Goal: Task Accomplishment & Management: Manage account settings

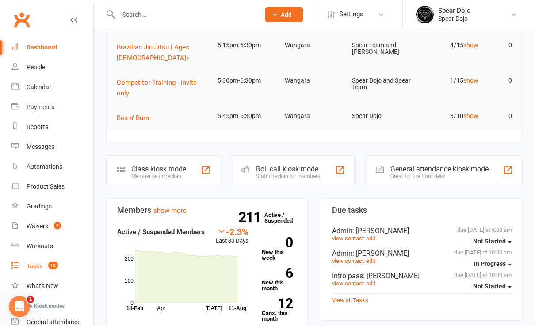
click at [34, 263] on div "Tasks" at bounding box center [35, 266] width 16 height 7
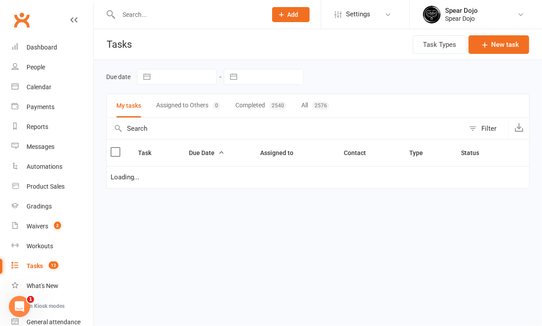
select select "started"
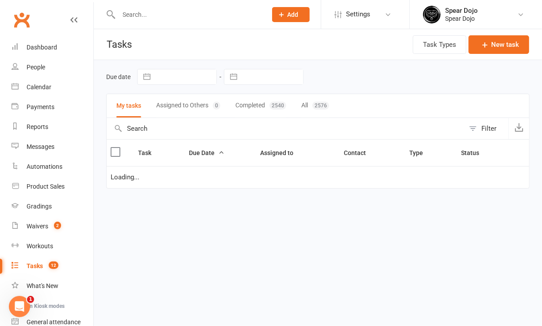
select select "started"
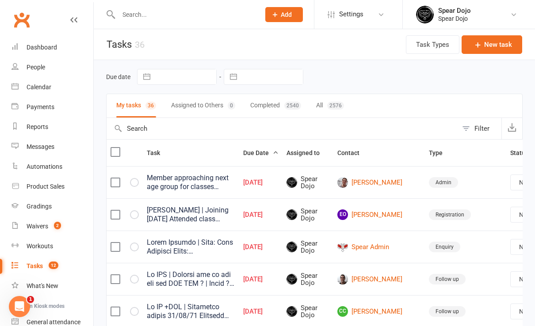
scroll to position [0, 17]
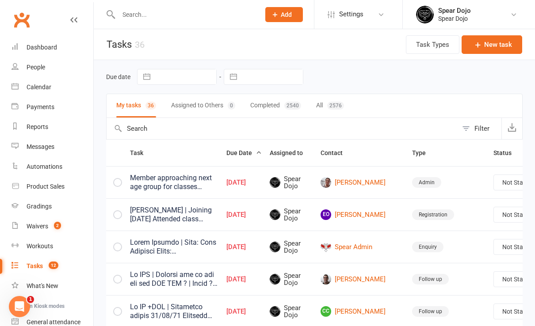
drag, startPoint x: 490, startPoint y: 182, endPoint x: 487, endPoint y: 186, distance: 5.3
click at [494, 182] on select "Not Started In Progress Waiting Complete" at bounding box center [526, 182] width 65 height 15
click at [494, 175] on select "Not Started In Progress Waiting Complete" at bounding box center [526, 182] width 65 height 15
select select "unstarted"
select select "started"
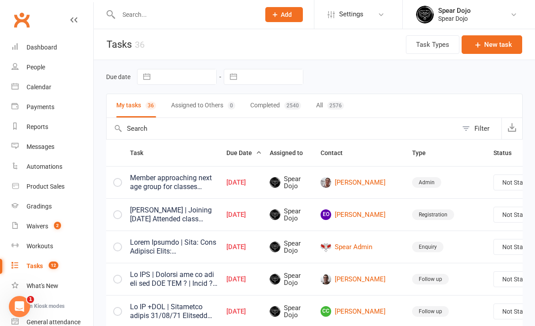
select select "started"
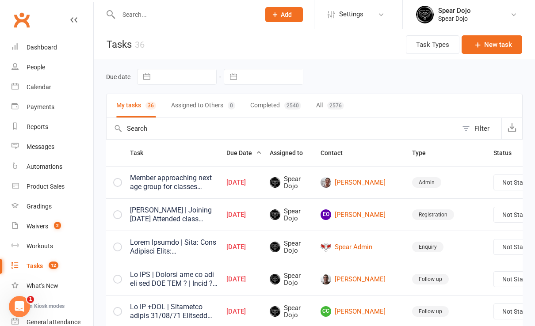
select select "started"
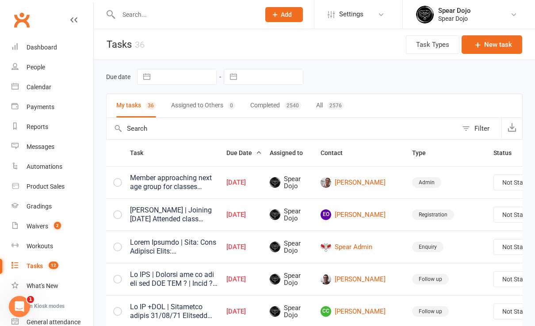
select select "started"
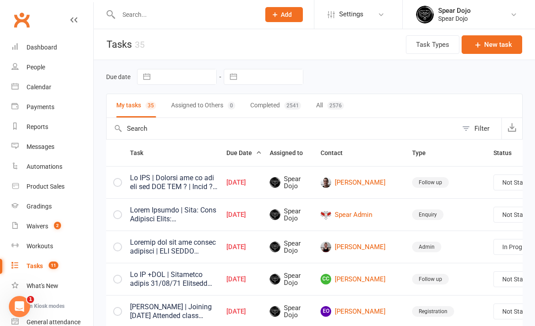
click at [489, 151] on th "Status" at bounding box center [526, 153] width 74 height 27
click at [460, 214] on link "Edit" at bounding box center [468, 217] width 88 height 18
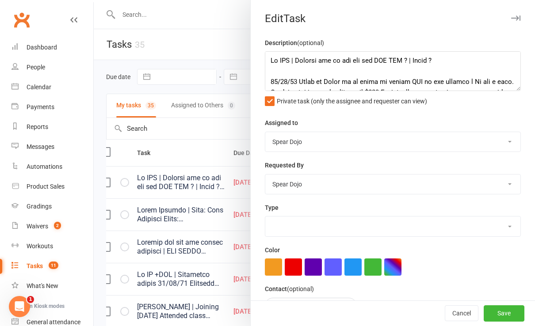
type textarea "Sr BJJ | Joining can he pay off the BJJ REG ? | [PERSON_NAME] ? [DATE] Spoke to…"
select select "43986"
type input "[DATE]"
type input "10:00am"
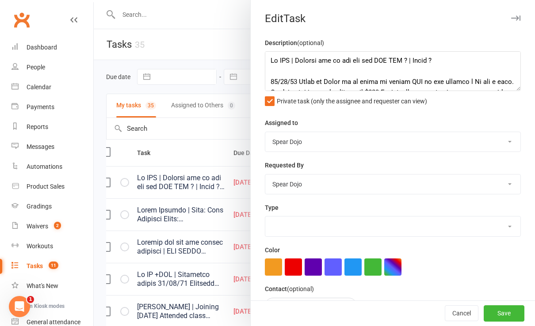
select select "19887"
click at [265, 72] on textarea at bounding box center [393, 71] width 256 height 40
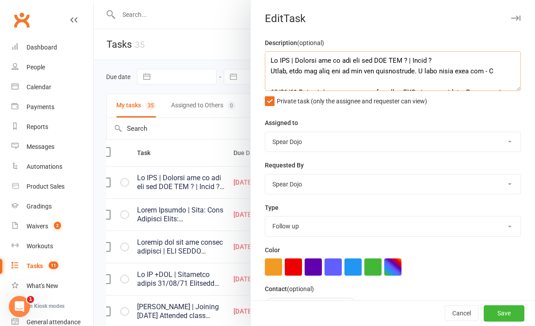
click at [461, 71] on textarea at bounding box center [393, 71] width 256 height 40
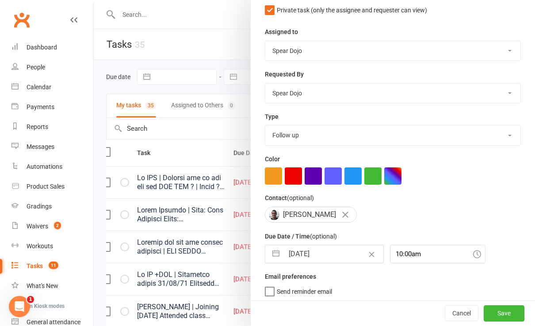
scroll to position [59, 0]
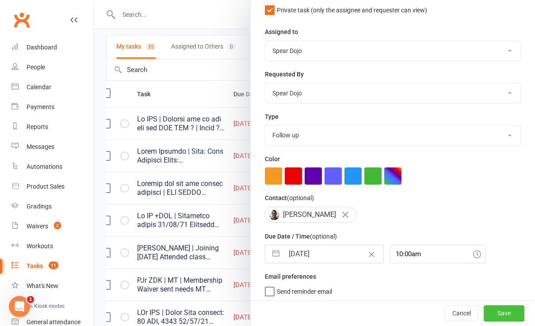
type textarea "Sr BJJ | Joining can he pay off the BJJ REG ? | [PERSON_NAME] ? [PERSON_NAME], …"
click at [489, 311] on button "Save" at bounding box center [504, 314] width 41 height 16
select select "started"
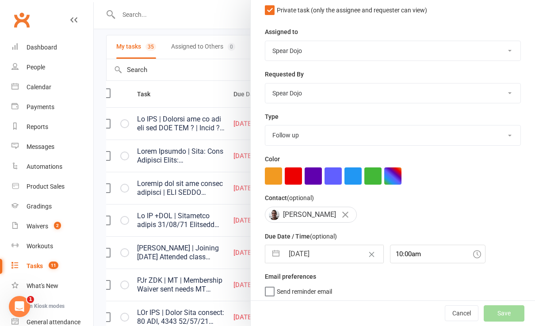
select select "started"
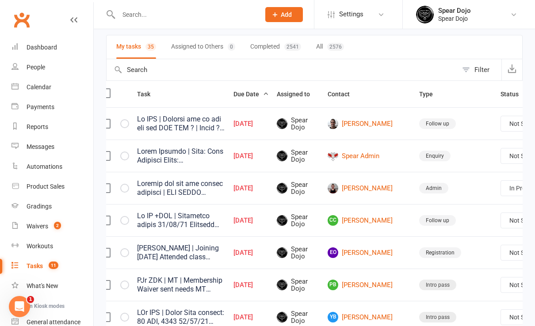
select select "started"
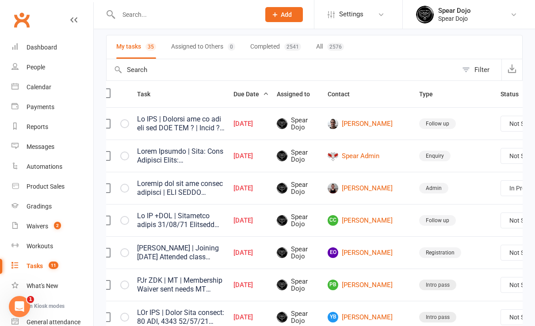
select select "started"
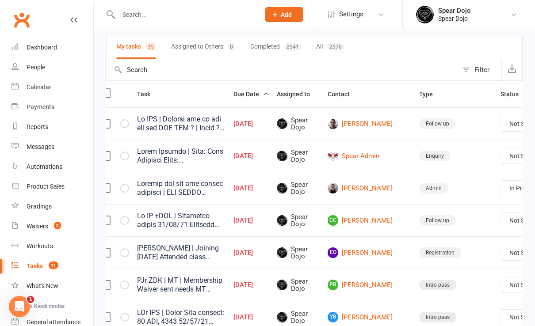
select select "started"
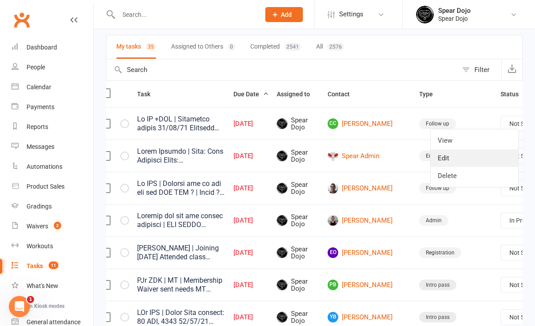
click at [480, 156] on link "Edit" at bounding box center [475, 158] width 88 height 18
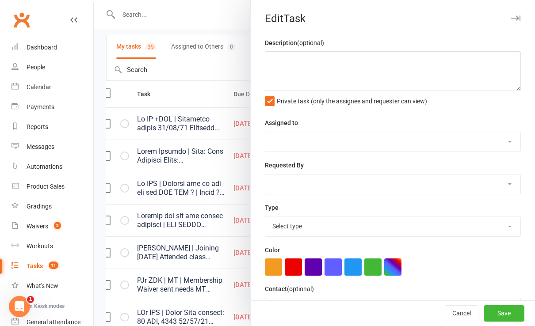
type textarea "Lo IP +DOL | Sitametco adipis 03/89/74 Elitsedd eiusm tem inc utl etd mag aliq …"
select select "43986"
type input "[DATE]"
type input "10:00am"
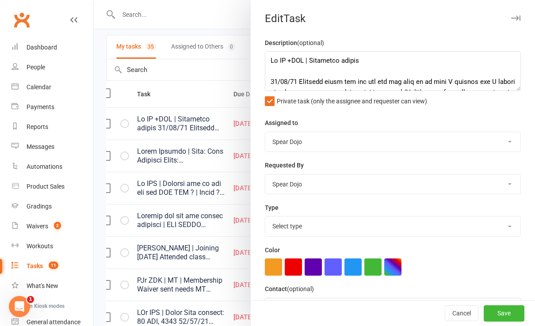
select select "19887"
click at [281, 69] on textarea at bounding box center [393, 71] width 256 height 40
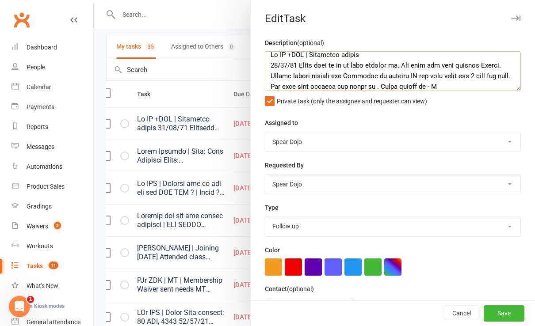
scroll to position [23, 0]
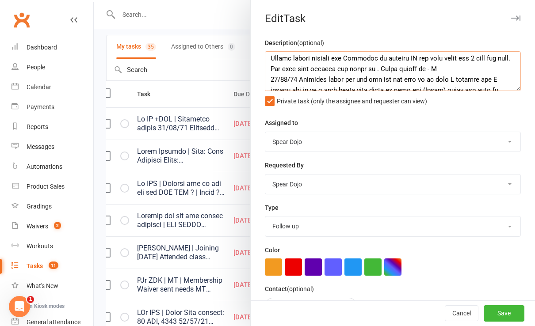
drag, startPoint x: 477, startPoint y: 69, endPoint x: 473, endPoint y: 67, distance: 4.8
click at [477, 69] on textarea at bounding box center [393, 71] width 256 height 40
type textarea "Lo IP +DOL | Sitametco adipis 09/45/52 Elits doei te in ut labo etdolor ma. Ali…"
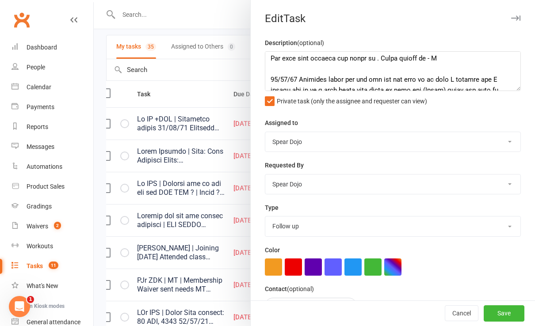
click at [360, 226] on select "1-month voucher 7-day vip pass Admin Admin - [PERSON_NAME] Admin - [PERSON_NAME…" at bounding box center [392, 226] width 255 height 19
select select "19839"
click at [265, 217] on select "1-month voucher 7-day vip pass Admin Admin - [PERSON_NAME] Admin - [PERSON_NAME…" at bounding box center [392, 226] width 255 height 19
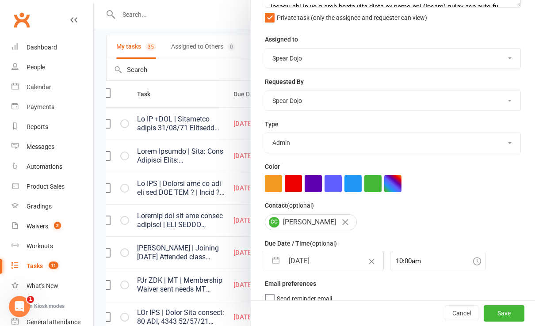
scroll to position [91, 0]
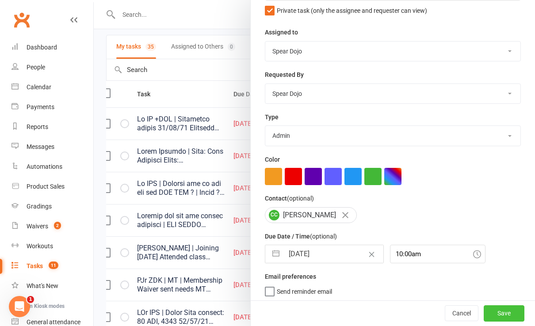
click at [491, 313] on button "Save" at bounding box center [504, 314] width 41 height 16
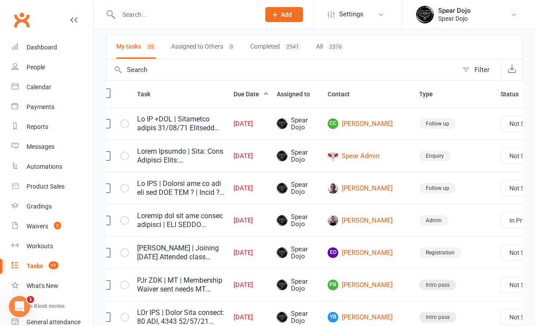
select select "started"
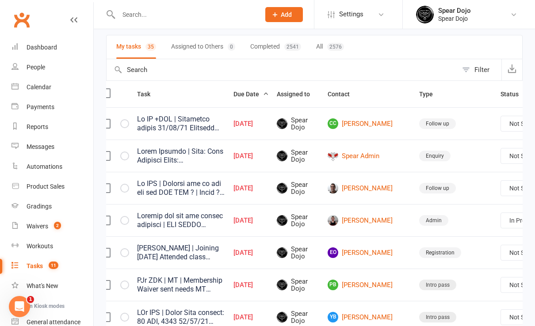
select select "started"
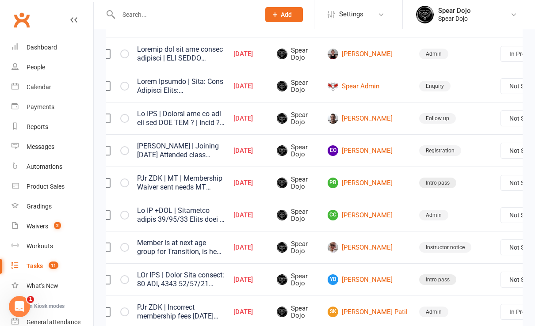
scroll to position [118, 0]
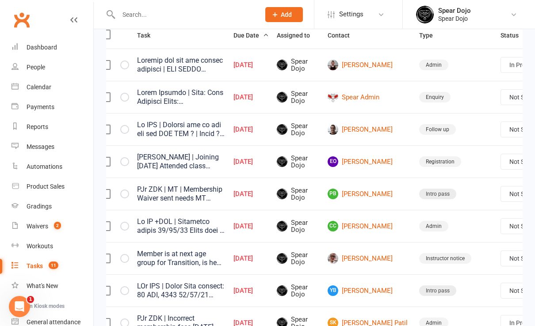
click at [479, 254] on link "Edit" at bounding box center [475, 260] width 88 height 18
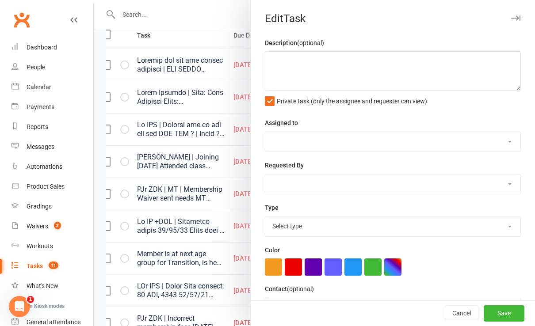
type textarea "Lo IP +DOL | Sitametco adipis 09/45/52 Elits doei te in ut labo etdolor ma. Ali…"
select select "43986"
type input "[DATE]"
type input "10:00am"
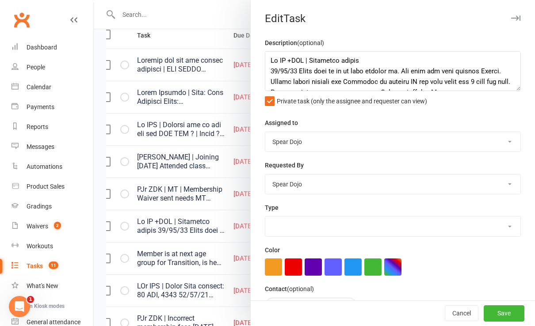
select select "19839"
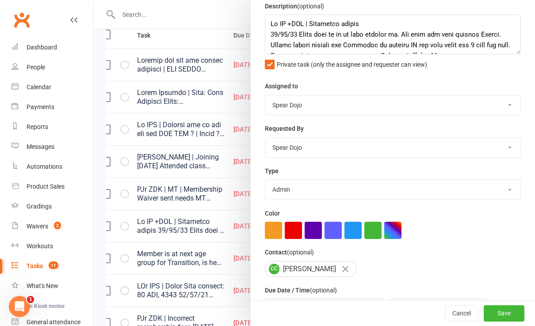
scroll to position [91, 0]
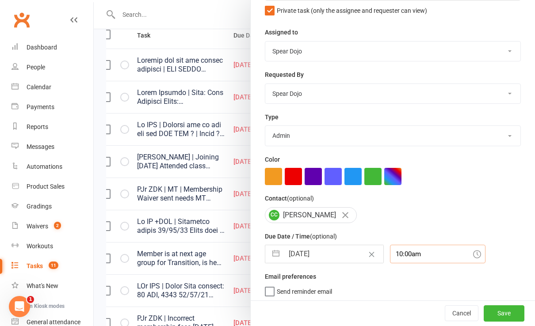
click at [410, 250] on input "10:00am" at bounding box center [438, 254] width 96 height 19
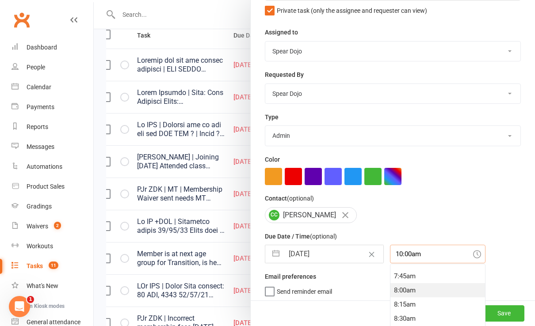
click at [398, 289] on div "8:00am" at bounding box center [437, 290] width 95 height 14
type input "8:00am"
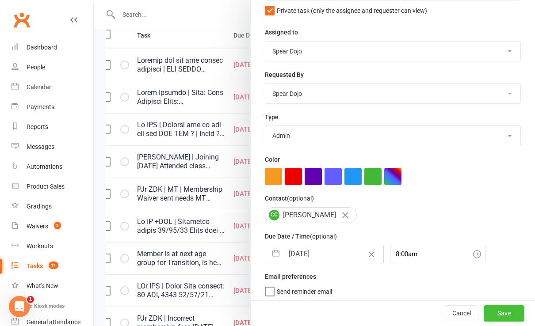
click at [488, 312] on button "Save" at bounding box center [504, 314] width 41 height 16
select select "started"
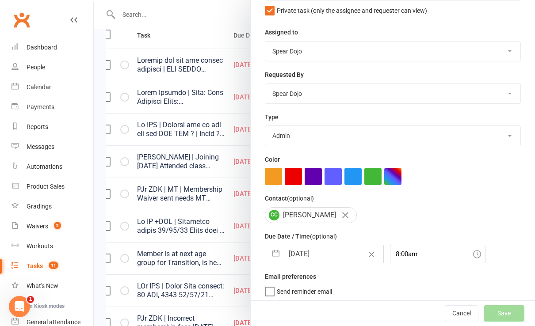
select select "started"
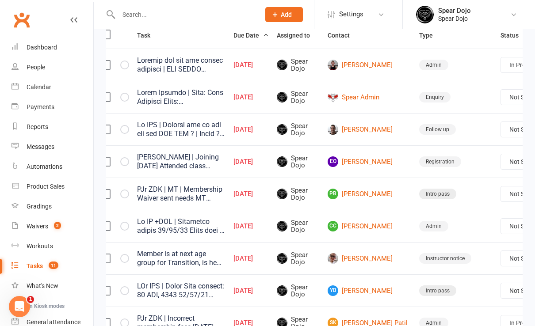
select select "started"
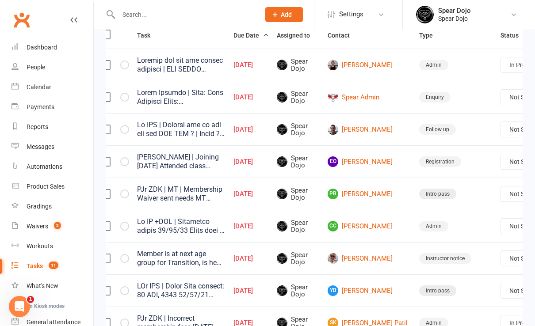
select select "started"
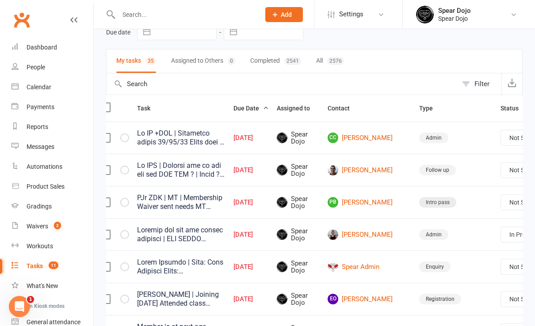
scroll to position [59, 0]
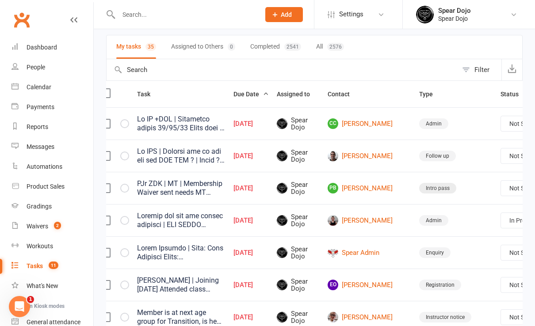
click at [478, 190] on link "Edit" at bounding box center [475, 190] width 88 height 18
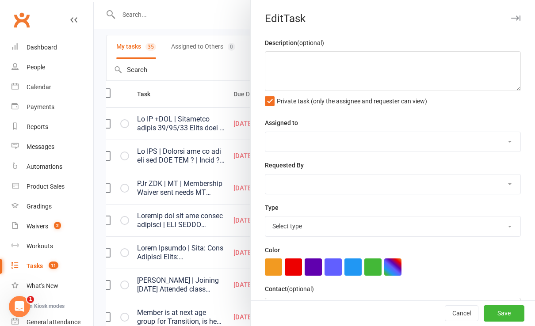
type textarea "Sr BJJ | Joining can he pay off the BJJ REG ? | [PERSON_NAME] ? [PERSON_NAME], …"
select select "43986"
type input "[DATE]"
type input "10:00am"
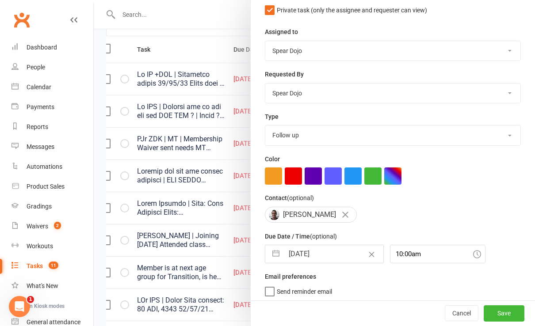
scroll to position [118, 0]
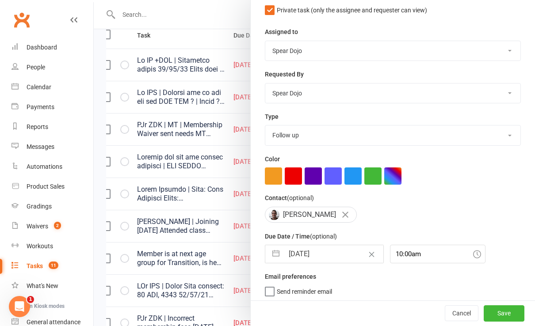
click at [308, 134] on select "1-month voucher 7-day vip pass Admin Admin - [PERSON_NAME] Admin - [PERSON_NAME…" at bounding box center [392, 135] width 255 height 19
select select "19839"
click at [265, 126] on select "1-month voucher 7-day vip pass Admin Admin - [PERSON_NAME] Admin - [PERSON_NAME…" at bounding box center [392, 135] width 255 height 19
click at [413, 252] on input "10:00am" at bounding box center [438, 254] width 96 height 19
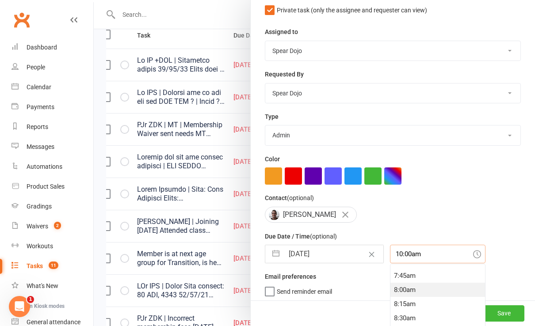
scroll to position [434, 0]
click at [399, 289] on div "8:00am" at bounding box center [437, 290] width 95 height 14
type input "8:00am"
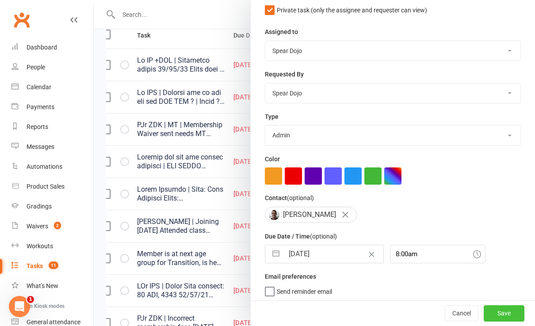
click at [492, 310] on button "Save" at bounding box center [504, 314] width 41 height 16
select select "started"
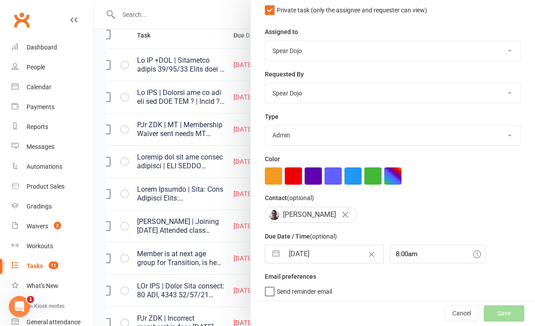
select select "started"
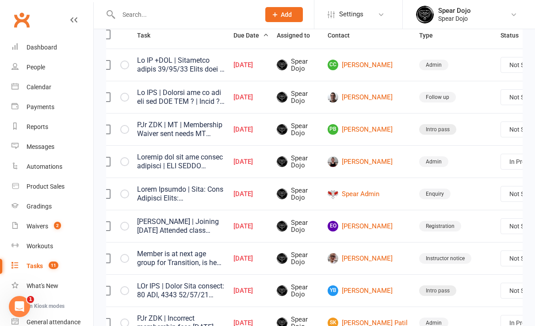
select select "started"
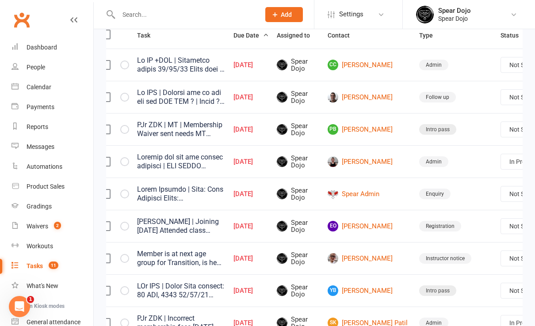
select select "started"
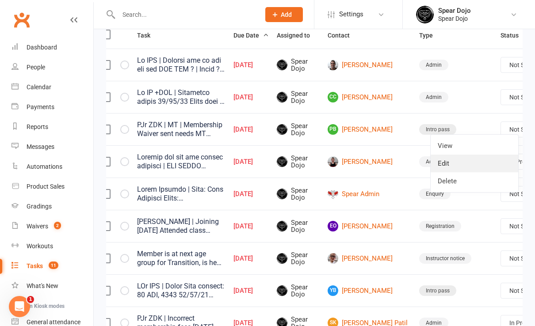
click at [475, 165] on link "Edit" at bounding box center [475, 164] width 88 height 18
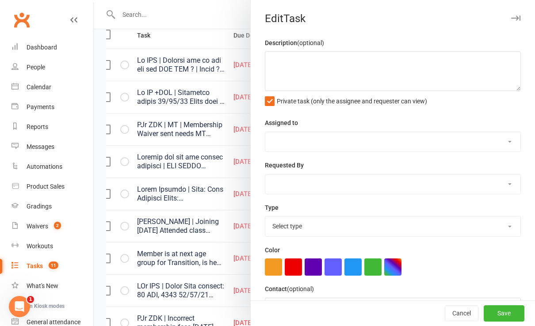
type textarea "PJr ZDK | MT | Membership Waiver sent needs MT shorts when we get stock | Follo…"
select select "43986"
type input "[DATE]"
type input "10:00am"
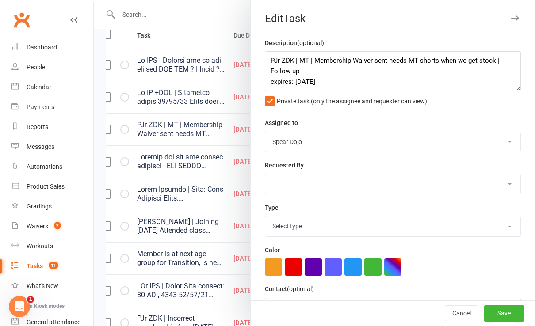
select select "21686"
click at [304, 73] on textarea "PJr ZDK | MT | Membership Waiver sent needs MT shorts when we get stock | Follo…" at bounding box center [393, 71] width 256 height 40
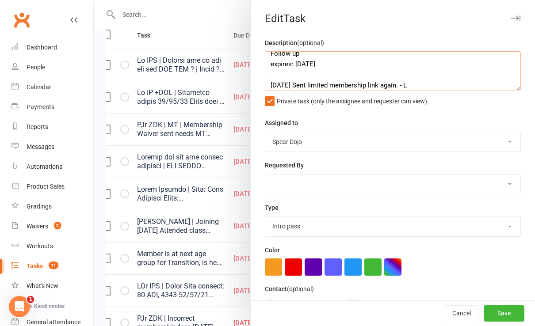
scroll to position [35, 0]
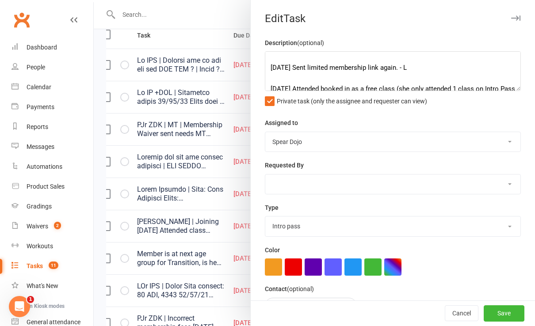
click at [212, 225] on div at bounding box center [314, 163] width 441 height 326
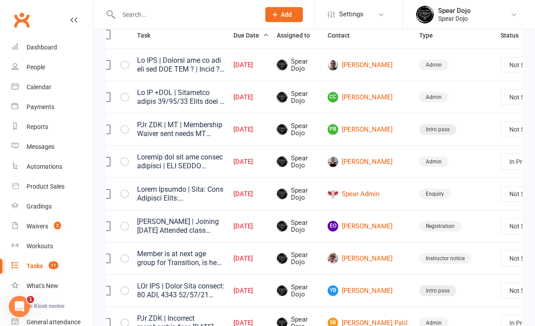
click at [474, 162] on link "Edit" at bounding box center [475, 164] width 88 height 18
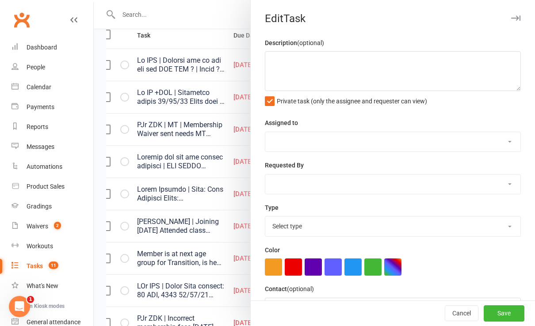
type textarea "PJr ZDK | MT | Membership Waiver sent needs MT shorts when we get stock | Follo…"
select select "43986"
type input "[DATE]"
type input "10:00am"
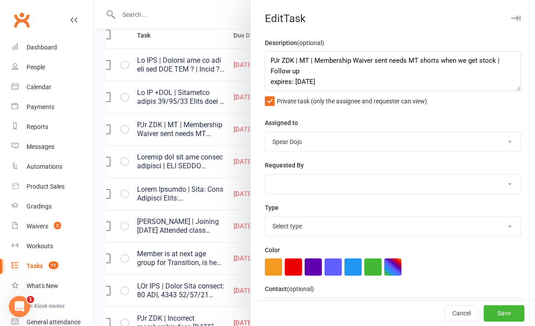
select select "21686"
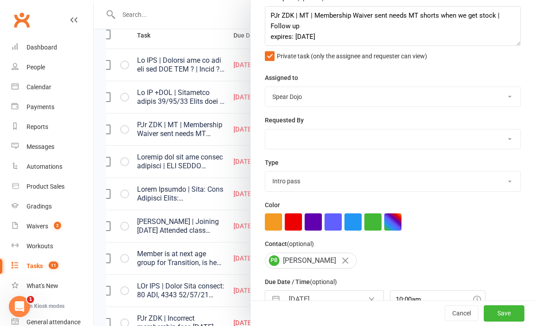
scroll to position [59, 0]
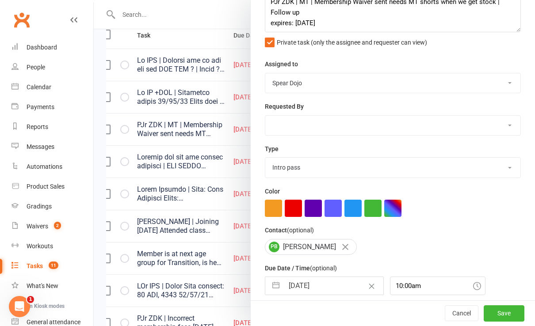
click at [268, 282] on button "button" at bounding box center [276, 286] width 16 height 18
select select "6"
select select "2025"
select select "7"
select select "2025"
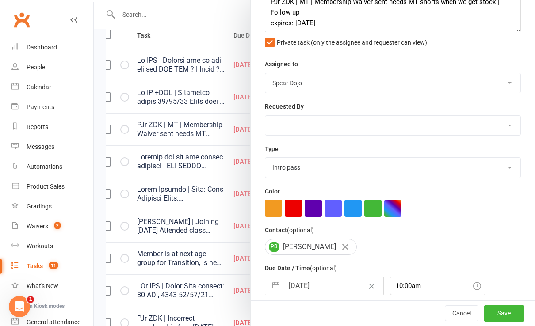
select select "8"
select select "2025"
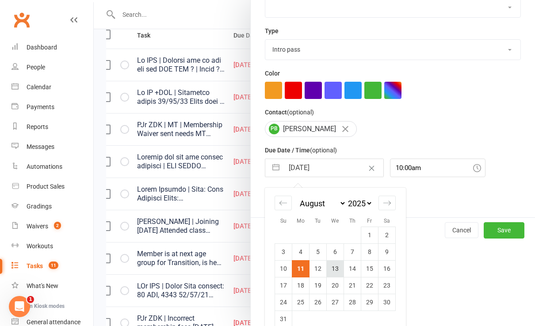
click at [329, 268] on td "13" at bounding box center [335, 268] width 17 height 17
type input "[DATE]"
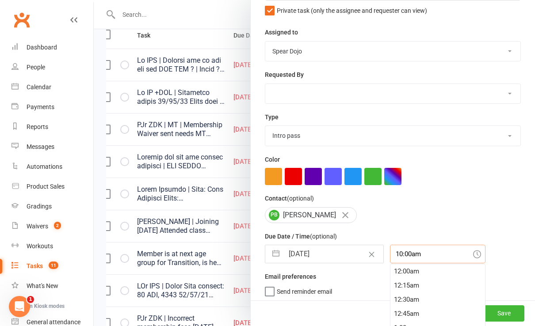
click at [409, 253] on div "10:00am 12:00am 12:15am 12:30am 12:45am 1:00am 1:15am 1:30am 1:45am 2:00am 2:15…" at bounding box center [438, 254] width 96 height 19
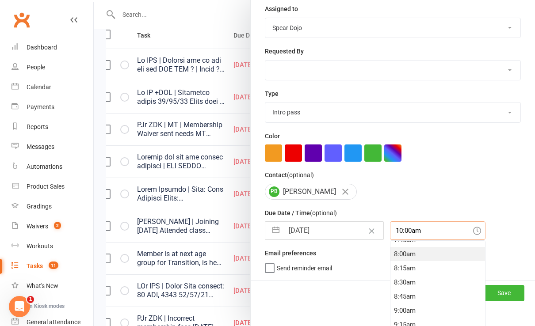
scroll to position [434, 0]
click at [397, 264] on div "8:00am" at bounding box center [437, 267] width 95 height 14
type input "8:00am"
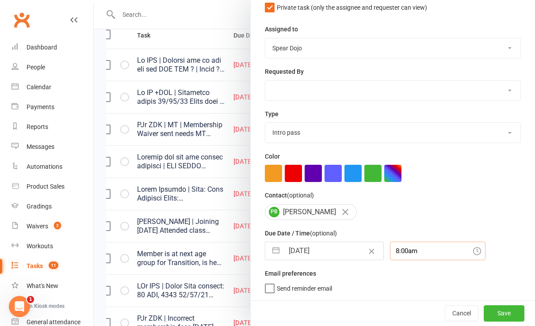
scroll to position [91, 0]
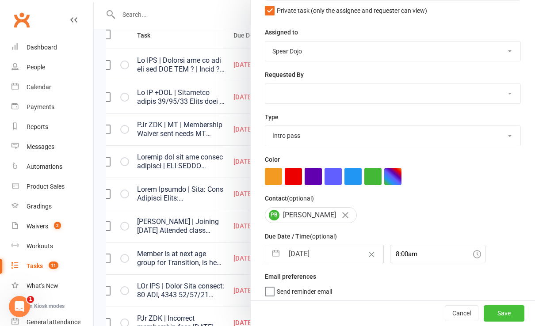
click at [493, 311] on button "Save" at bounding box center [504, 314] width 41 height 16
select select "started"
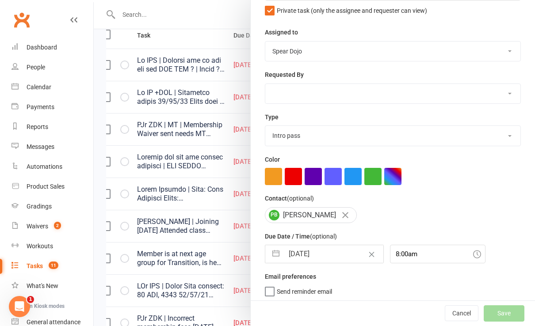
select select "started"
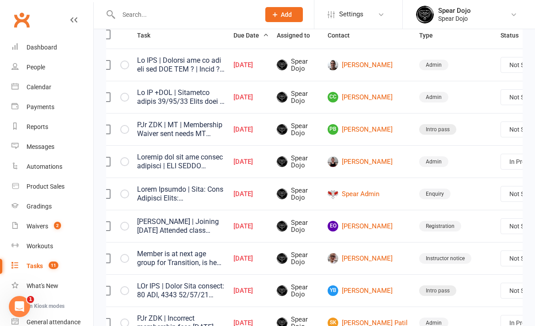
select select "started"
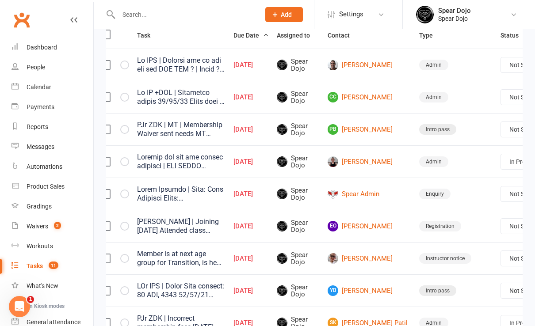
select select "started"
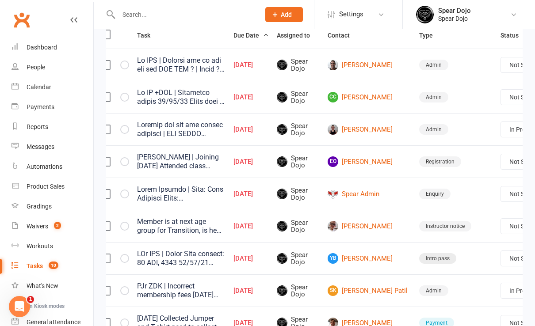
click at [472, 162] on link "Edit" at bounding box center [475, 164] width 88 height 18
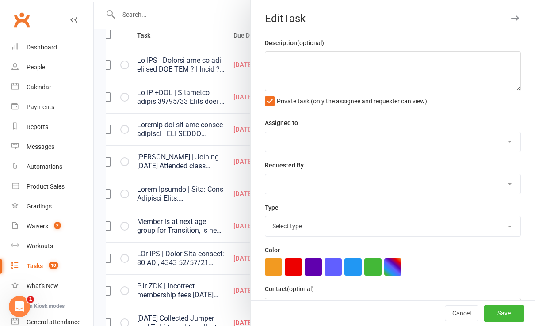
type textarea "Payment has had two failed attempts | FYI [PERSON_NAME] [DATE] [PERSON_NAME] he…"
select select "43986"
type input "[DATE]"
type input "10:00am"
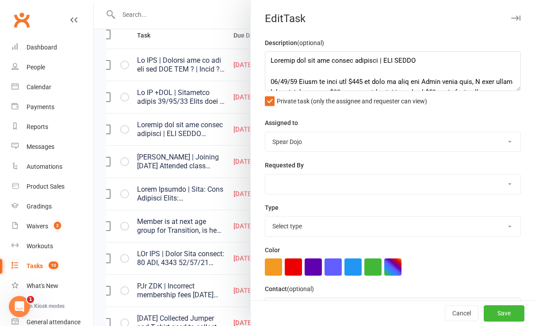
select select "19839"
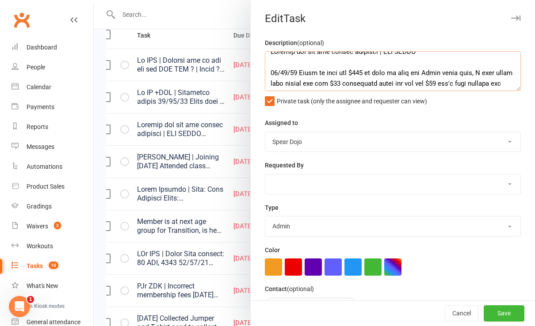
scroll to position [0, 0]
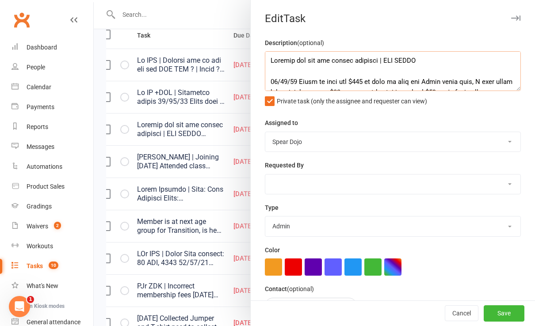
click at [430, 63] on textarea at bounding box center [393, 71] width 256 height 40
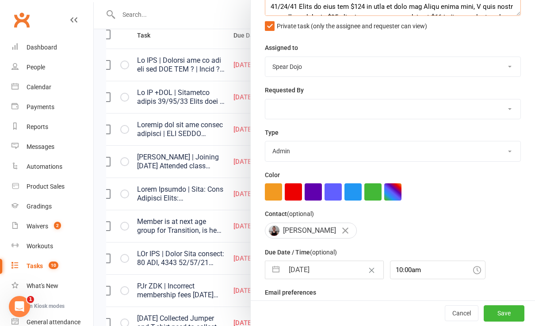
scroll to position [91, 0]
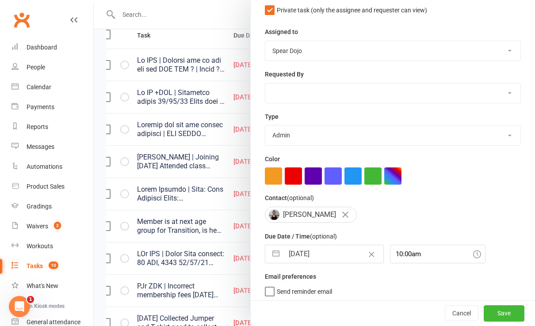
type textarea "Payment has had two failed attempts | [DATE] [PERSON_NAME] he paid the $120 in …"
click at [428, 252] on input "10:00am" at bounding box center [438, 254] width 96 height 19
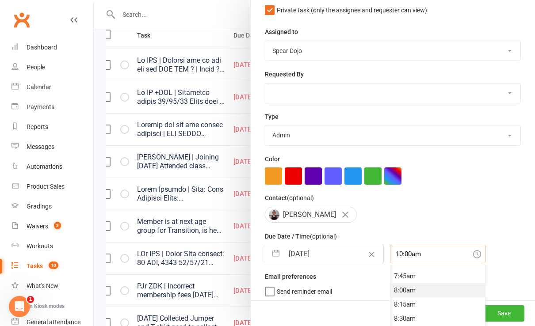
click at [397, 290] on div "8:00am" at bounding box center [437, 290] width 95 height 14
type input "8:00am"
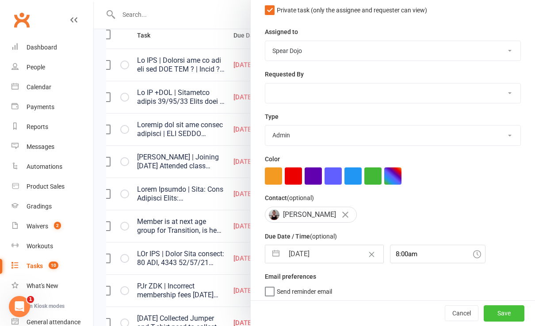
click at [491, 312] on button "Save" at bounding box center [504, 314] width 41 height 16
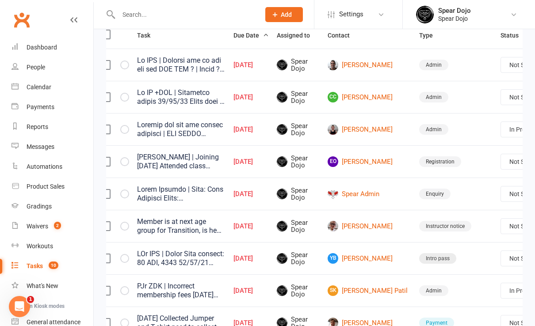
select select "started"
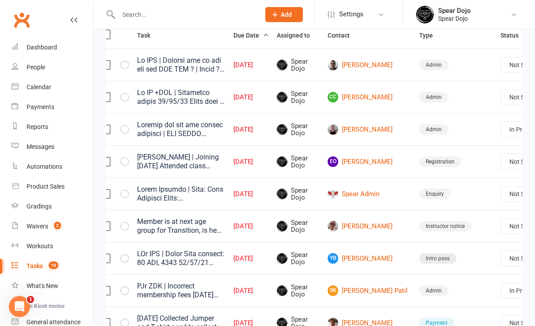
select select "started"
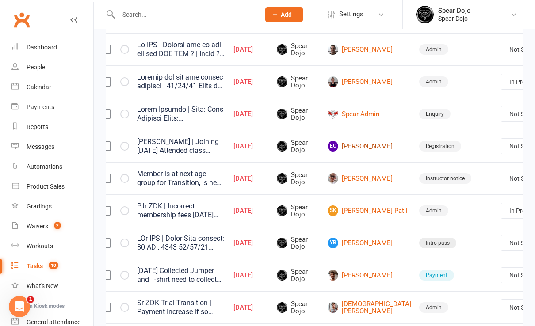
scroll to position [177, 0]
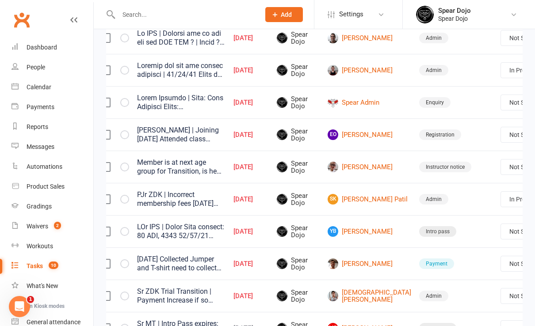
click at [464, 171] on link "Edit" at bounding box center [475, 169] width 88 height 18
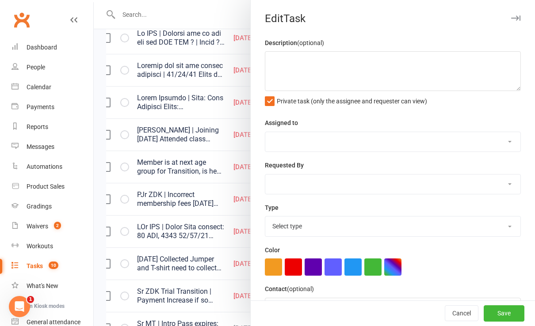
type textarea "[PERSON_NAME] | Joining [DATE] Attended class [DATE], she has a waiver to cover…"
select select "43986"
type input "[DATE]"
type input "10:00am"
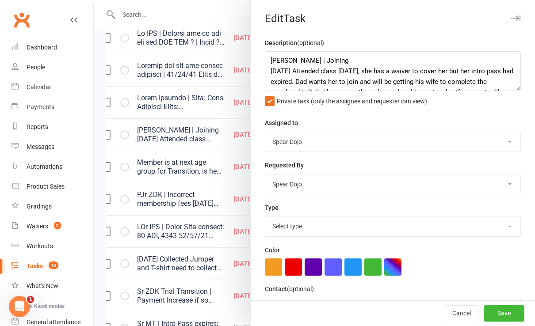
select select "19883"
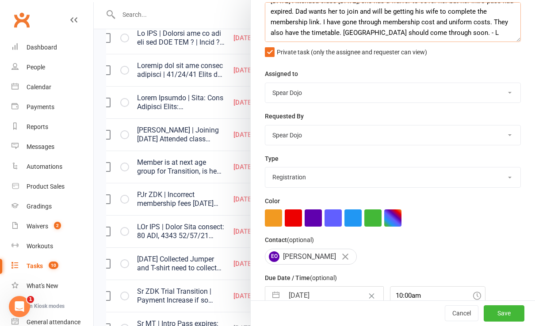
scroll to position [91, 0]
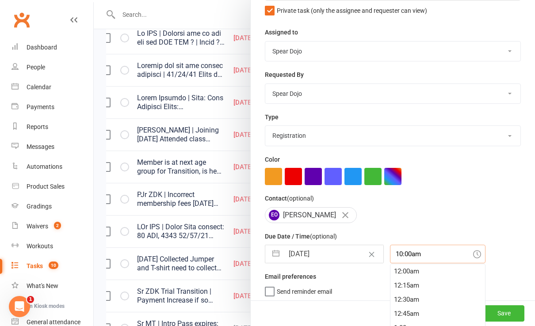
click at [419, 252] on input "10:00am" at bounding box center [438, 254] width 96 height 19
click at [488, 312] on button "Save" at bounding box center [504, 314] width 41 height 16
select select "started"
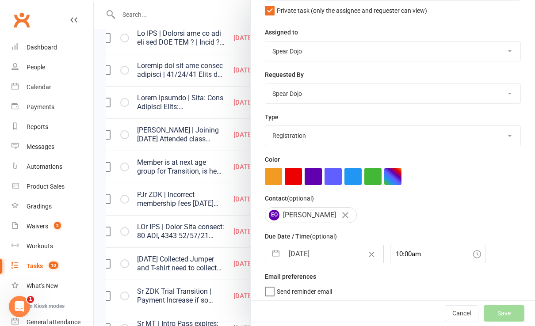
select select "started"
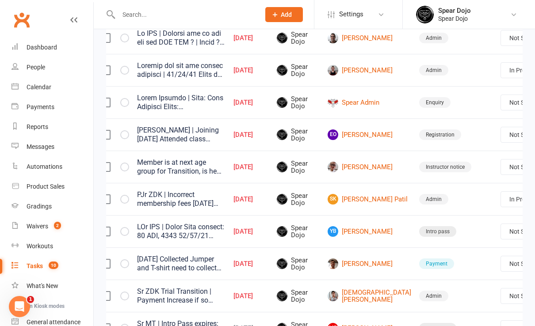
select select "started"
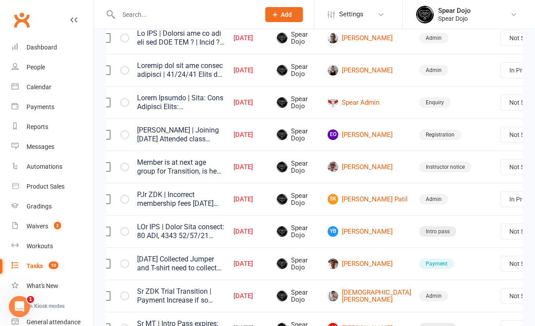
select select "started"
click at [479, 204] on link "Edit" at bounding box center [475, 201] width 88 height 18
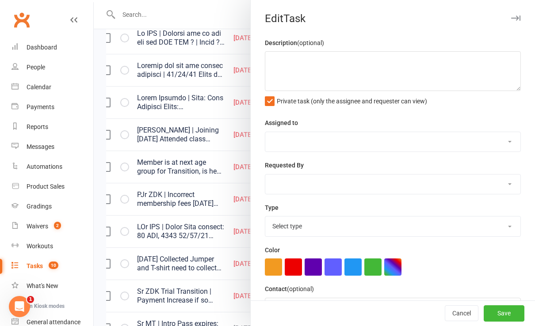
type textarea "Member is at next age group for Transition, is he ready now ? [DATE] [PERSON_NA…"
select select "43986"
type input "[DATE]"
type input "4:45pm"
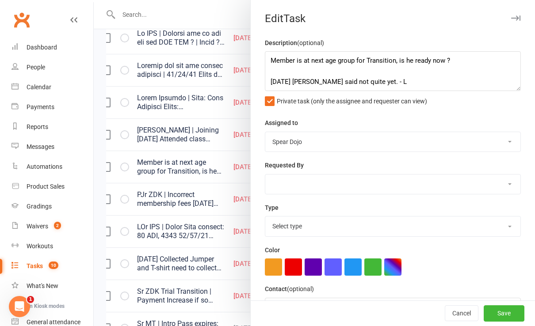
select select "21927"
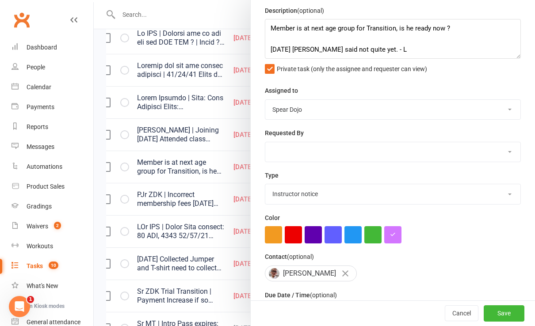
scroll to position [91, 0]
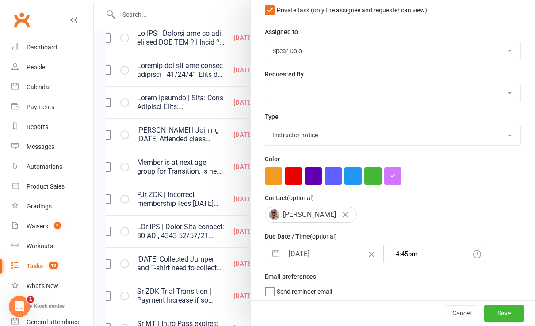
click at [268, 249] on button "button" at bounding box center [276, 254] width 16 height 18
select select "6"
select select "2025"
select select "7"
select select "2025"
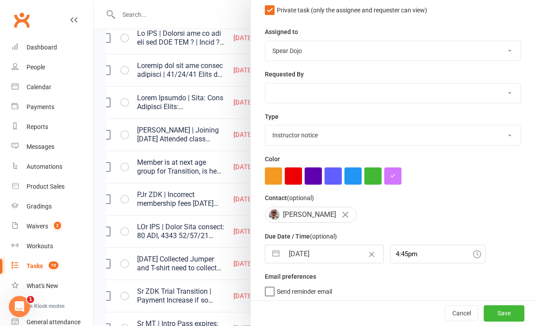
select select "8"
select select "2025"
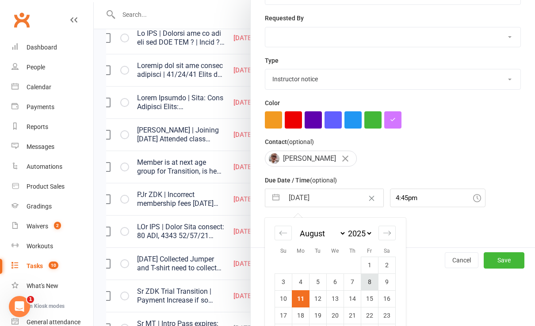
scroll to position [187, 0]
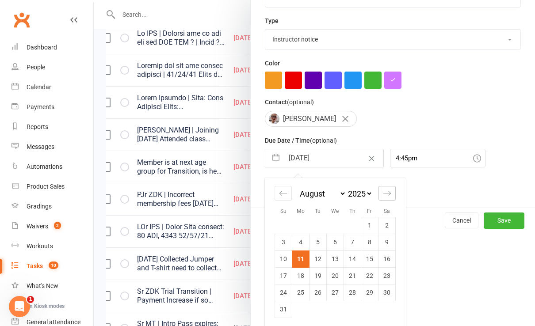
click at [383, 190] on icon "Move forward to switch to the next month." at bounding box center [387, 193] width 8 height 8
select select "9"
select select "2025"
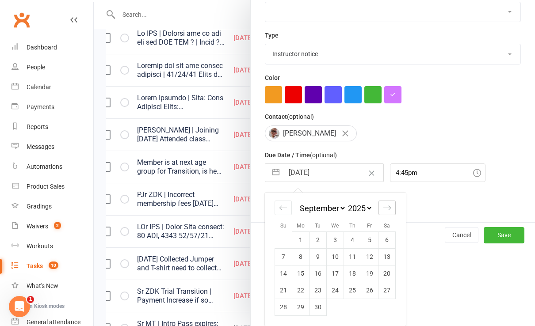
scroll to position [170, 0]
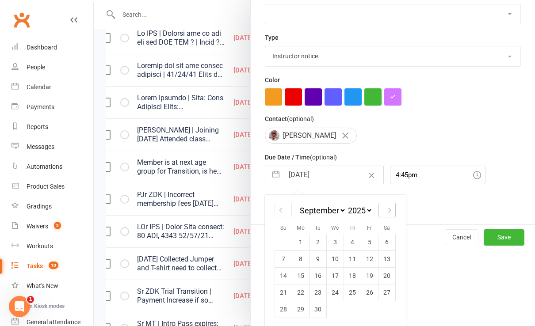
click at [383, 207] on icon "Move forward to switch to the next month." at bounding box center [387, 210] width 8 height 8
select select "10"
select select "2025"
click at [383, 207] on icon "Move forward to switch to the next month." at bounding box center [387, 210] width 8 height 8
select select "11"
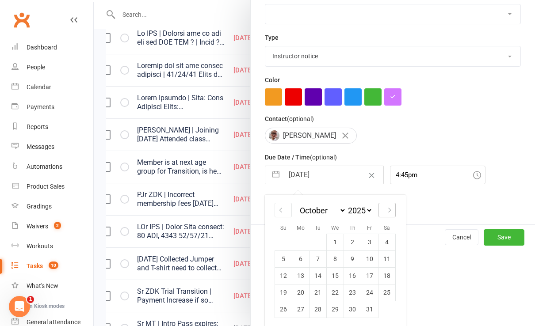
select select "2025"
click at [378, 241] on td "1" at bounding box center [386, 242] width 17 height 17
type input "[DATE]"
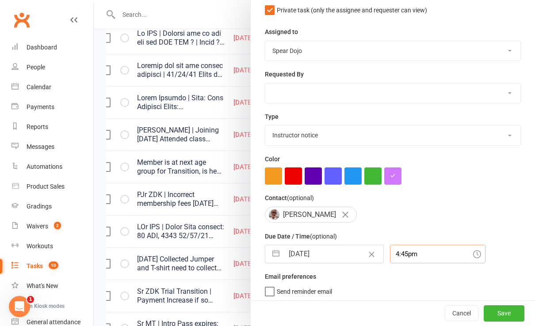
scroll to position [115, 0]
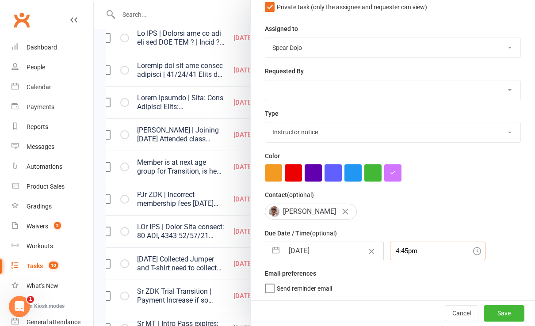
click at [409, 251] on div "4:45pm" at bounding box center [438, 251] width 96 height 19
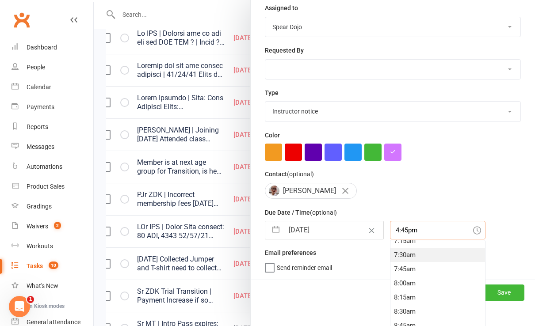
scroll to position [403, 0]
click at [393, 294] on div "8:00am" at bounding box center [437, 297] width 95 height 14
type input "8:00am"
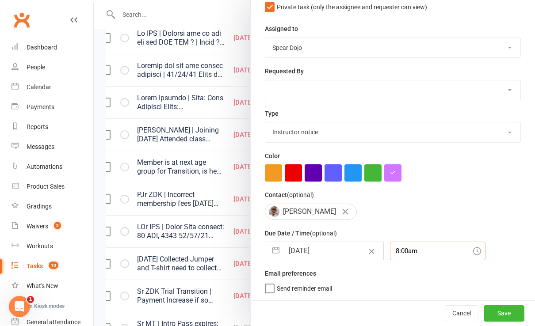
scroll to position [91, 0]
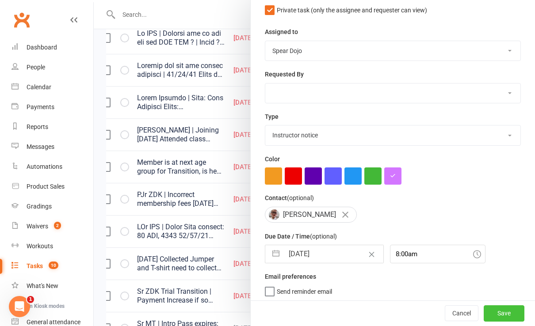
click at [495, 310] on button "Save" at bounding box center [504, 314] width 41 height 16
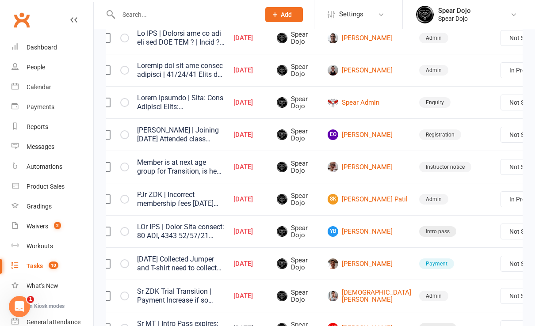
select select "started"
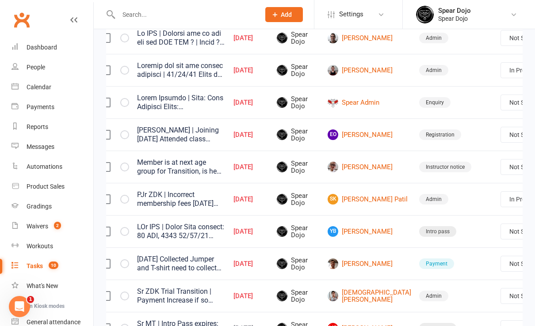
select select "started"
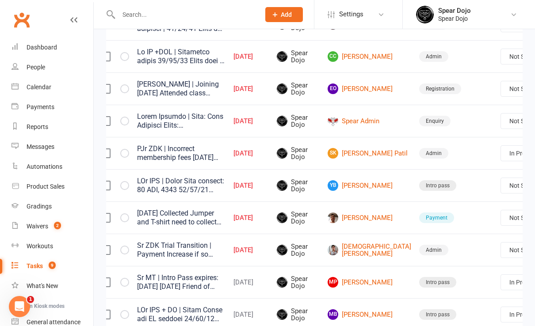
scroll to position [177, 0]
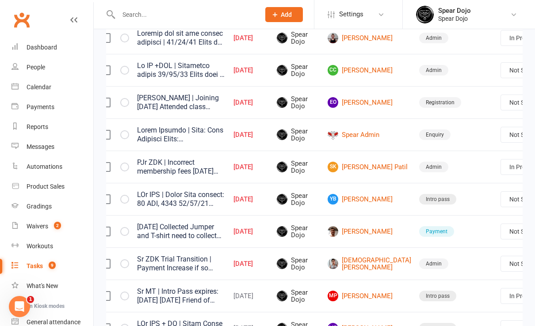
click at [451, 201] on link "Edit" at bounding box center [471, 201] width 88 height 18
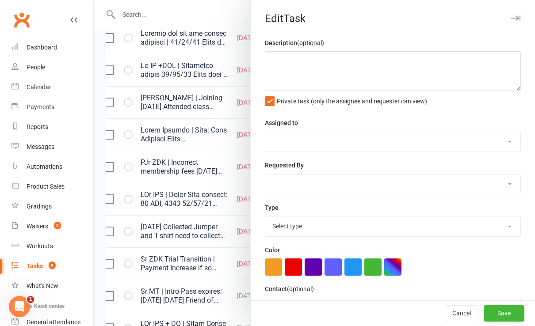
type textarea "PJr ZDK | Incorrect membership fees [DATE] Did not attend so could not give him…"
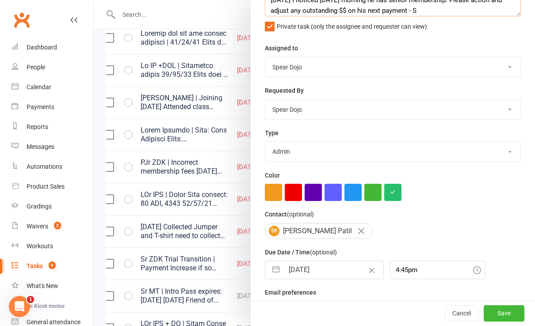
scroll to position [91, 0]
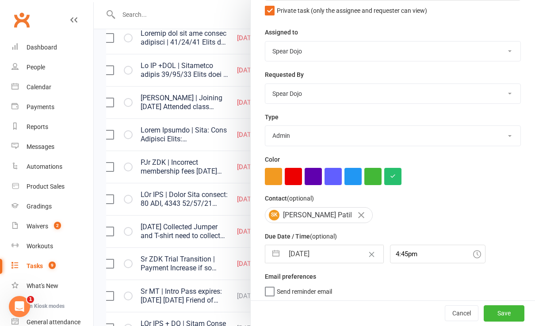
click at [220, 259] on div at bounding box center [314, 163] width 441 height 326
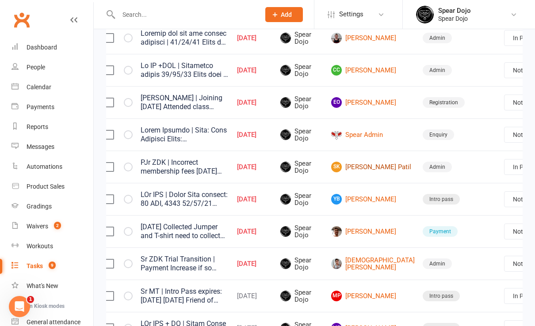
click at [358, 165] on link "SK [PERSON_NAME] Patil" at bounding box center [373, 167] width 84 height 11
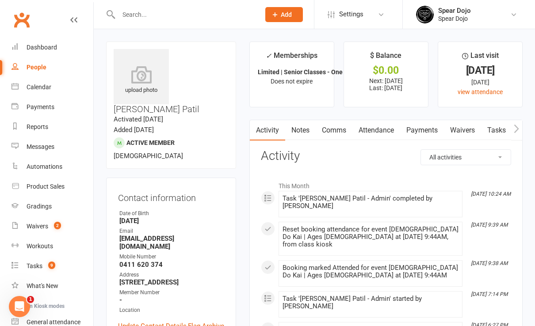
click at [497, 127] on link "Tasks" at bounding box center [496, 130] width 31 height 20
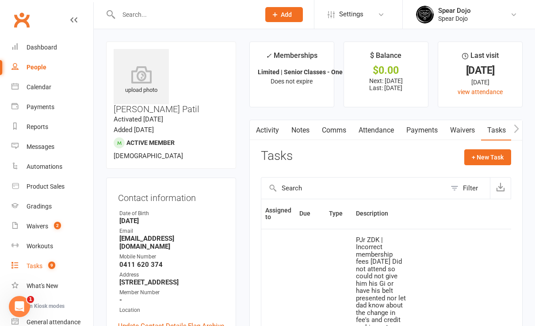
click at [28, 269] on div "Tasks" at bounding box center [35, 266] width 16 height 7
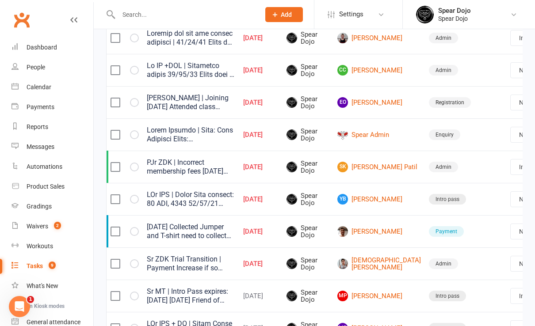
scroll to position [0, 5]
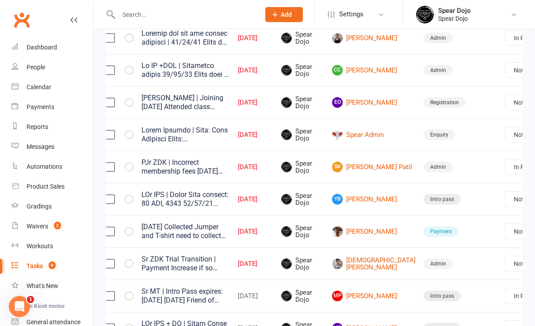
click at [445, 200] on link "Edit" at bounding box center [476, 201] width 88 height 18
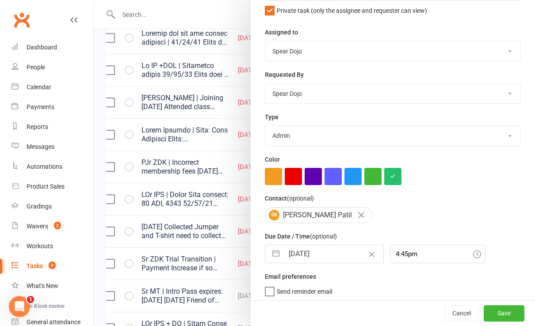
scroll to position [236, 0]
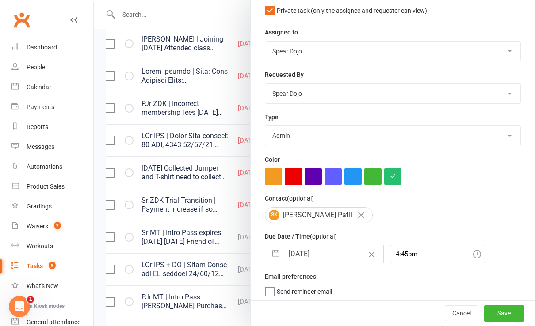
drag, startPoint x: 269, startPoint y: 252, endPoint x: 296, endPoint y: 245, distance: 28.0
click at [275, 250] on button "button" at bounding box center [276, 254] width 16 height 18
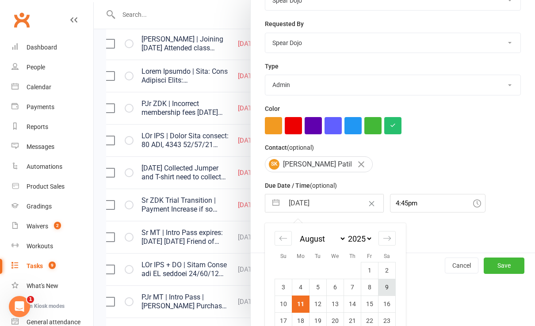
scroll to position [187, 0]
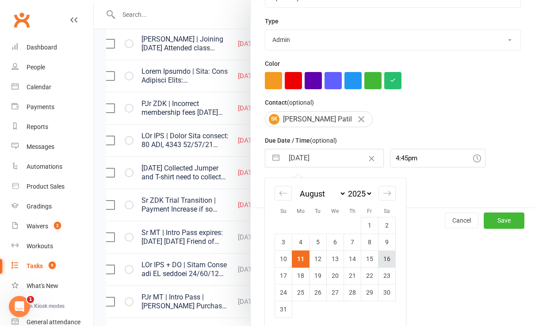
click at [382, 255] on td "16" at bounding box center [386, 259] width 17 height 17
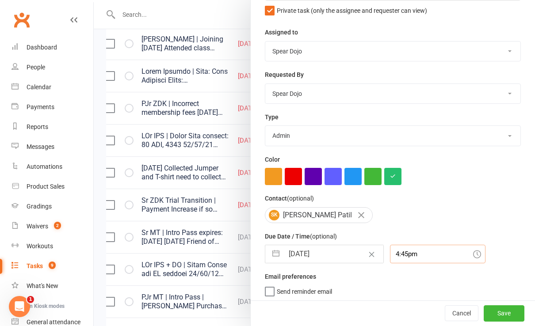
scroll to position [114, 0]
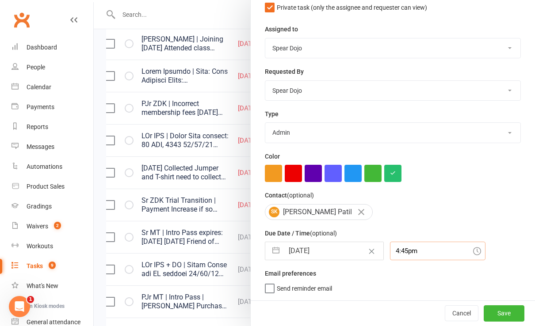
click at [405, 252] on div "4:45pm" at bounding box center [438, 251] width 96 height 19
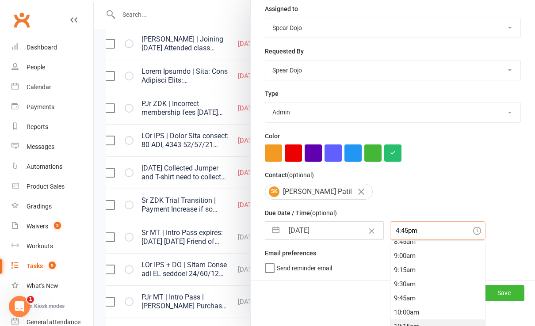
scroll to position [521, 0]
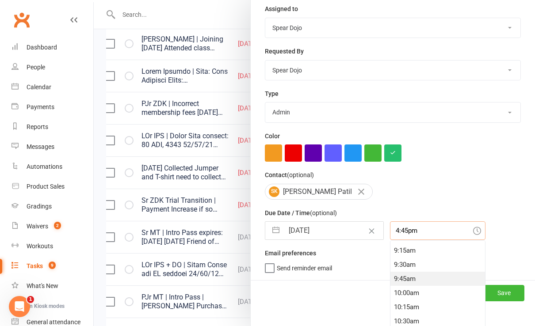
click at [401, 277] on div "9:45am" at bounding box center [437, 279] width 95 height 14
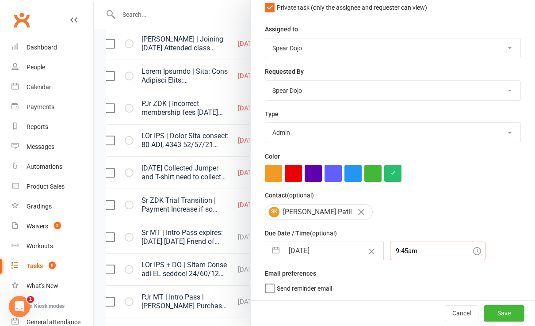
scroll to position [91, 0]
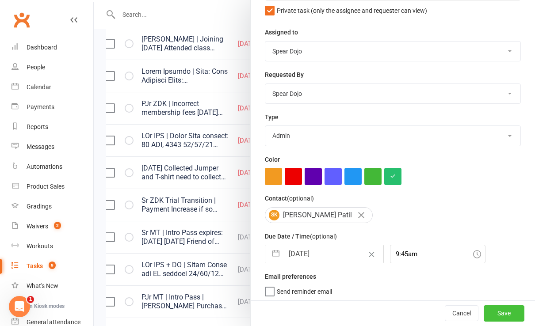
click at [494, 314] on button "Save" at bounding box center [504, 314] width 41 height 16
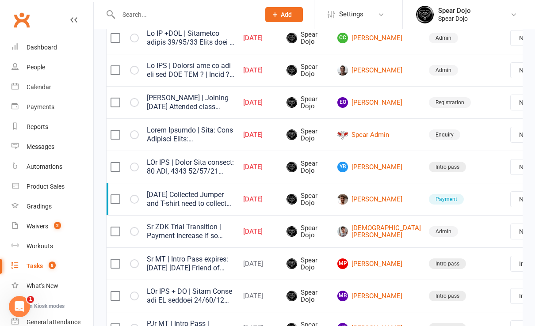
scroll to position [0, 13]
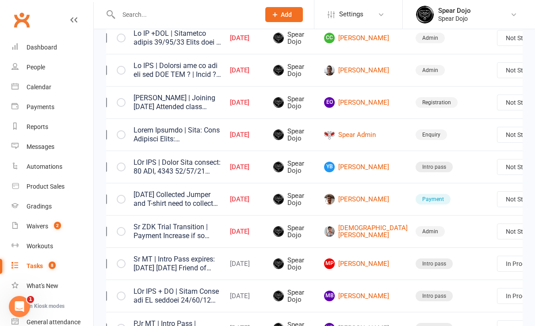
click at [455, 168] on link "Edit" at bounding box center [468, 169] width 88 height 18
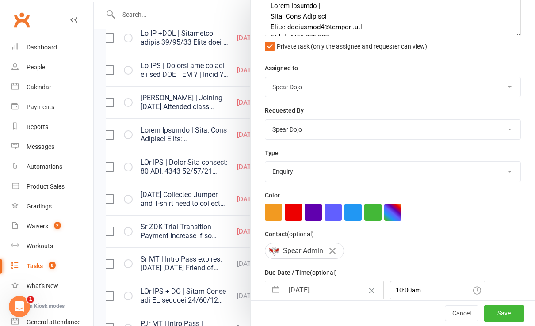
scroll to position [91, 0]
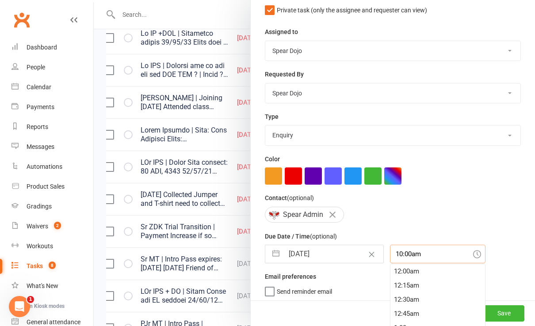
click at [407, 254] on input "10:00am" at bounding box center [438, 254] width 96 height 19
click at [394, 319] on div "7:30am" at bounding box center [437, 321] width 95 height 14
click at [493, 310] on button "Save" at bounding box center [504, 314] width 41 height 16
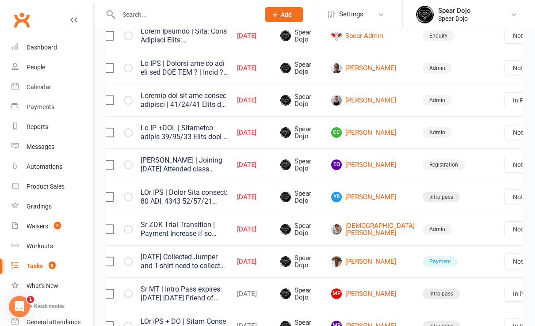
scroll to position [177, 0]
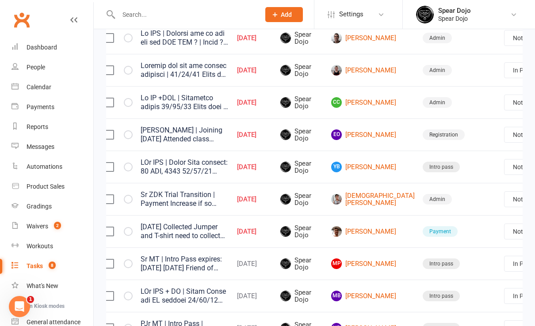
click at [474, 203] on link "Edit" at bounding box center [474, 201] width 88 height 18
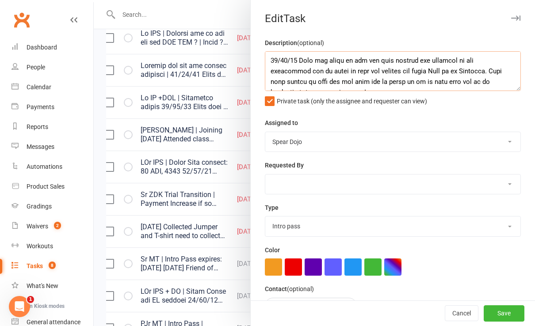
scroll to position [71, 0]
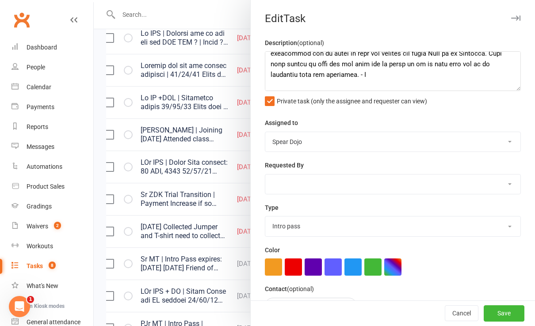
click at [205, 161] on div at bounding box center [314, 163] width 441 height 326
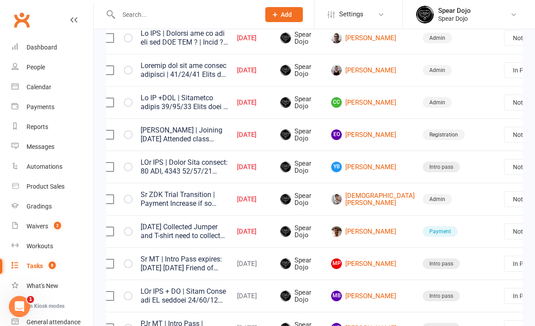
click at [476, 199] on link "Edit" at bounding box center [474, 201] width 88 height 18
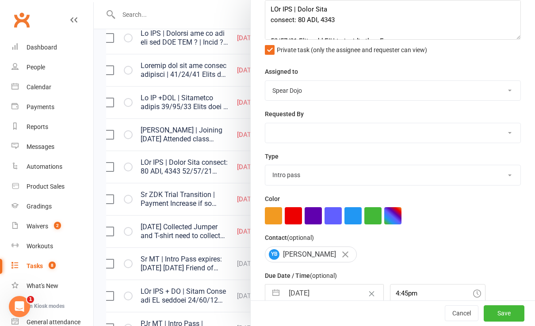
scroll to position [0, 0]
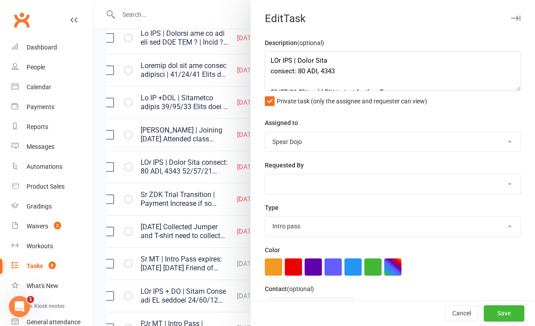
click at [215, 221] on div at bounding box center [314, 163] width 441 height 326
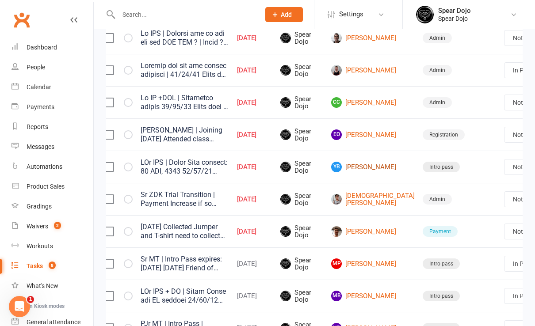
click at [349, 164] on link "YB [PERSON_NAME]" at bounding box center [373, 167] width 84 height 11
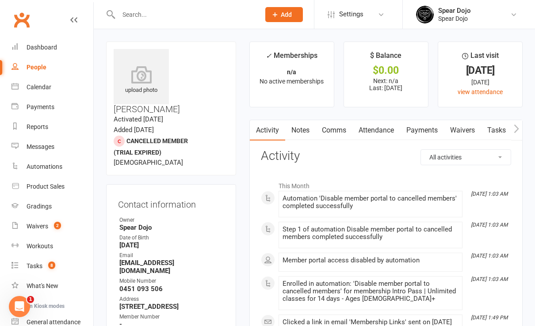
click at [488, 129] on link "Tasks" at bounding box center [496, 130] width 31 height 20
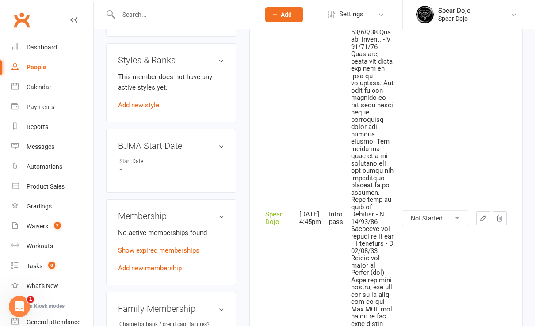
scroll to position [413, 0]
click at [482, 215] on icon "button" at bounding box center [483, 217] width 5 height 5
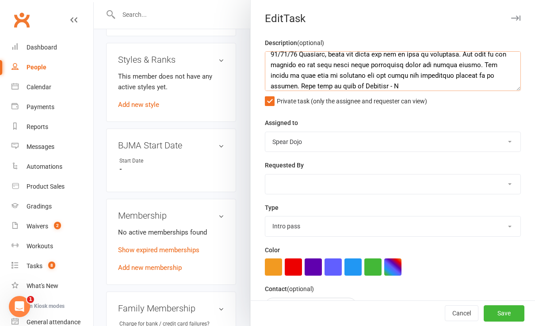
scroll to position [141, 0]
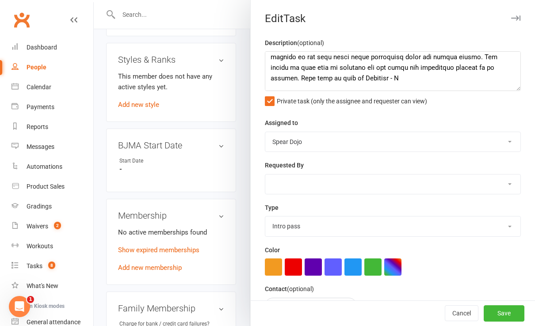
click at [217, 160] on div at bounding box center [314, 163] width 441 height 326
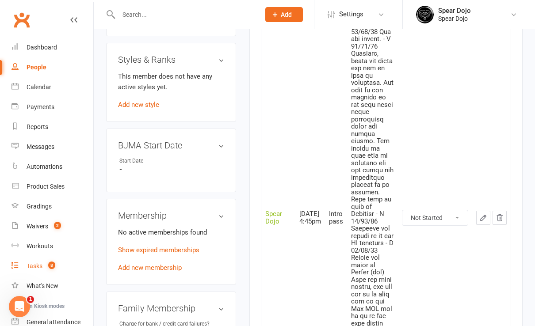
click at [36, 264] on div "Tasks" at bounding box center [35, 266] width 16 height 7
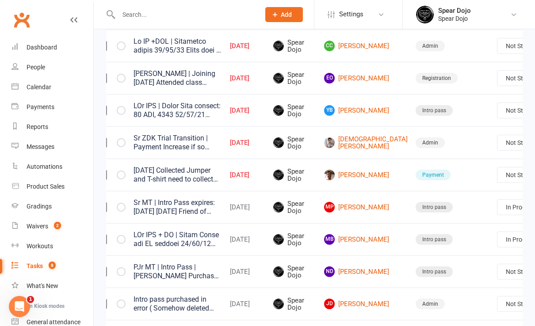
scroll to position [177, 0]
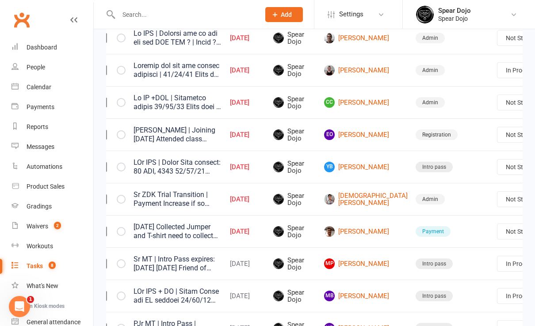
click at [471, 134] on link "Edit" at bounding box center [468, 137] width 88 height 18
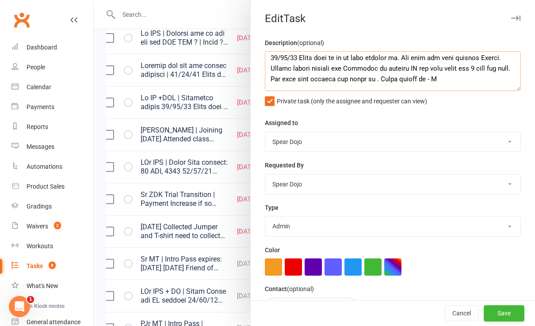
scroll to position [18, 0]
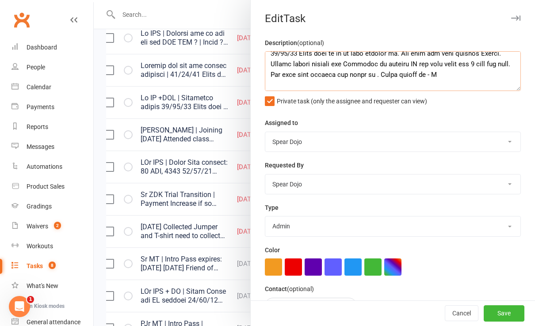
drag, startPoint x: 459, startPoint y: 75, endPoint x: 459, endPoint y: 69, distance: 5.7
click at [458, 75] on textarea at bounding box center [393, 71] width 256 height 40
click at [492, 311] on button "Save" at bounding box center [504, 314] width 41 height 16
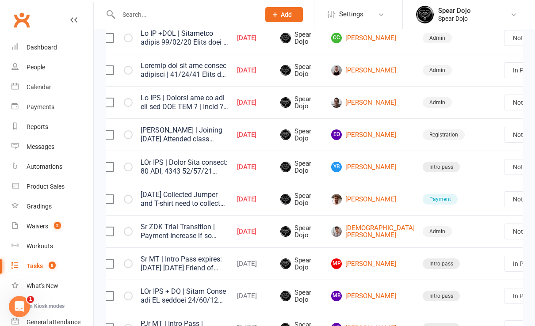
click at [487, 230] on link "Edit" at bounding box center [474, 233] width 88 height 18
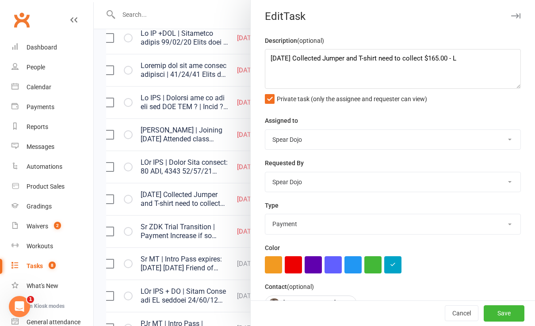
scroll to position [0, 0]
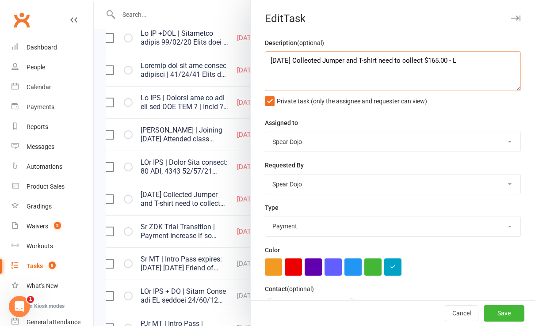
click at [449, 60] on textarea "[DATE] Collected Jumper and T-shirt need to collect $165.00 - L" at bounding box center [393, 71] width 256 height 40
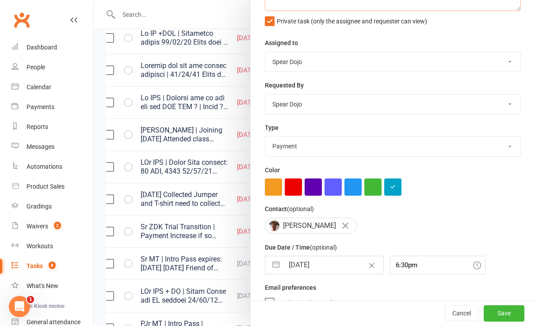
scroll to position [91, 0]
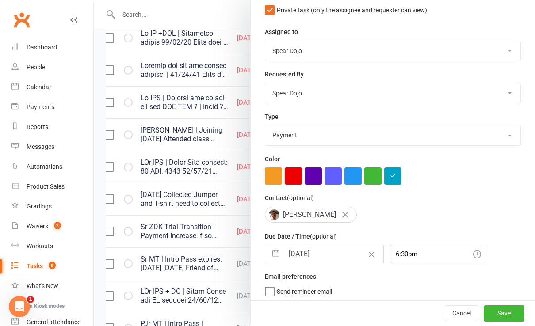
click at [268, 251] on button "button" at bounding box center [276, 254] width 16 height 18
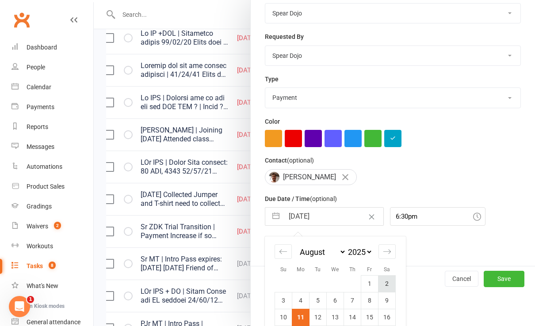
scroll to position [187, 0]
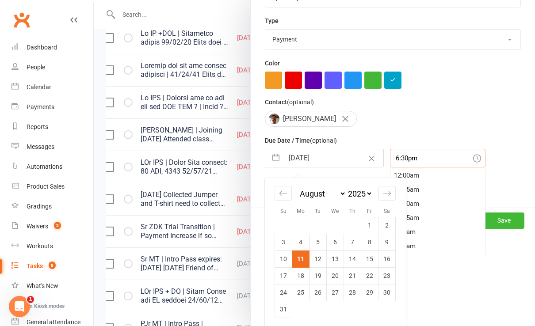
click at [414, 157] on input "6:30pm" at bounding box center [438, 158] width 96 height 19
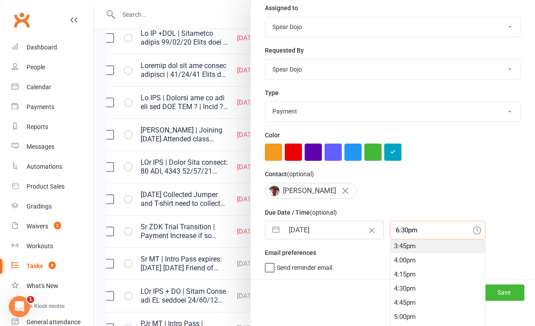
scroll to position [915, 0]
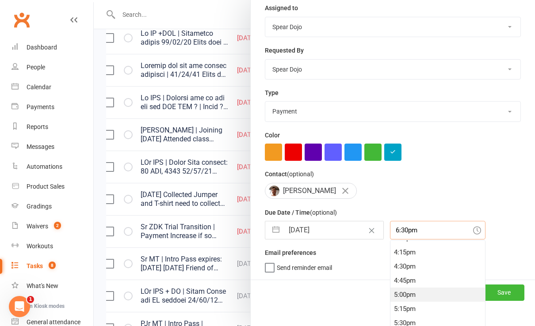
click at [390, 293] on div "5:00pm" at bounding box center [437, 295] width 95 height 14
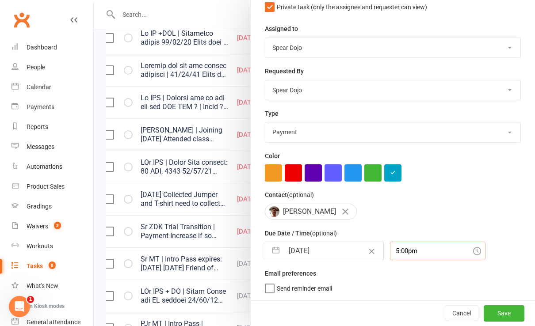
scroll to position [91, 0]
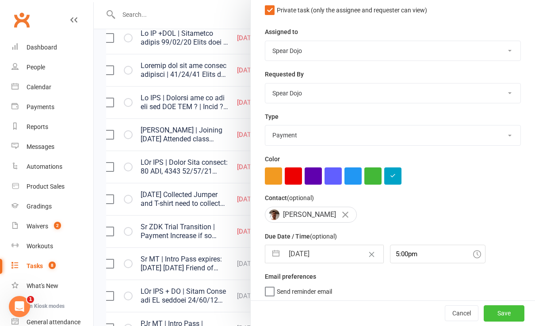
click at [493, 313] on button "Save" at bounding box center [504, 314] width 41 height 16
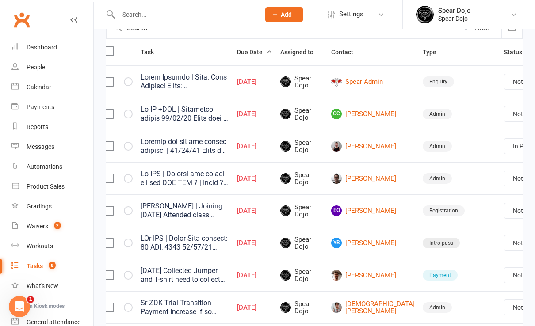
scroll to position [0, 0]
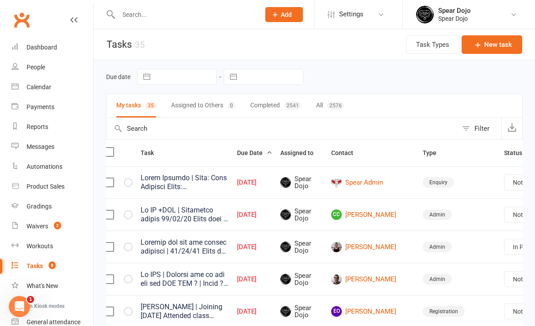
click at [135, 14] on input "text" at bounding box center [185, 14] width 138 height 12
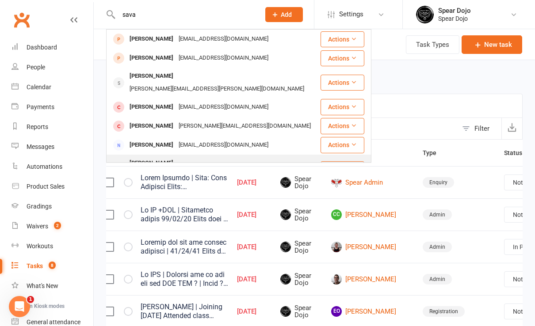
click at [169, 157] on div "[PERSON_NAME]" at bounding box center [151, 163] width 49 height 13
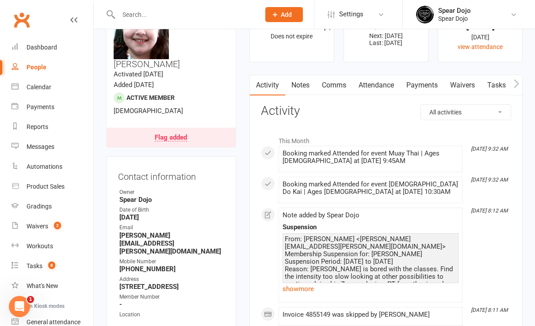
scroll to position [59, 0]
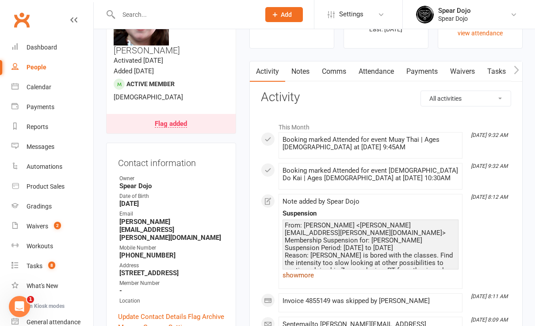
click at [302, 275] on link "show more" at bounding box center [371, 275] width 176 height 12
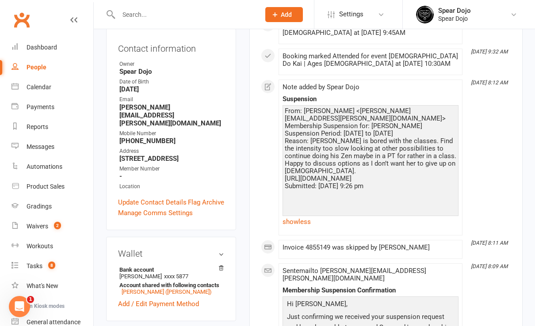
scroll to position [0, 0]
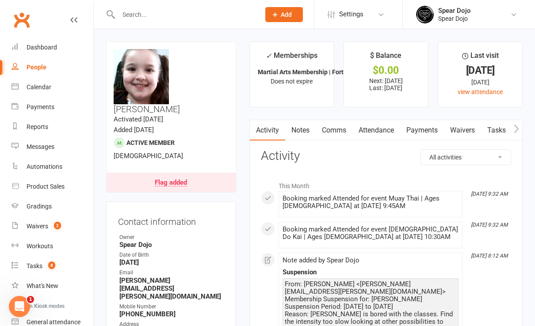
drag, startPoint x: 405, startPoint y: 131, endPoint x: 436, endPoint y: 137, distance: 30.7
click at [408, 131] on link "Payments" at bounding box center [422, 130] width 44 height 20
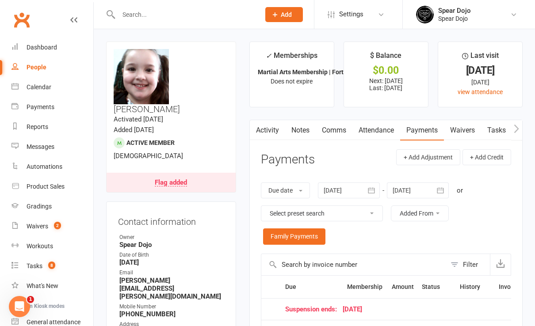
click at [497, 129] on link "Tasks" at bounding box center [496, 130] width 31 height 20
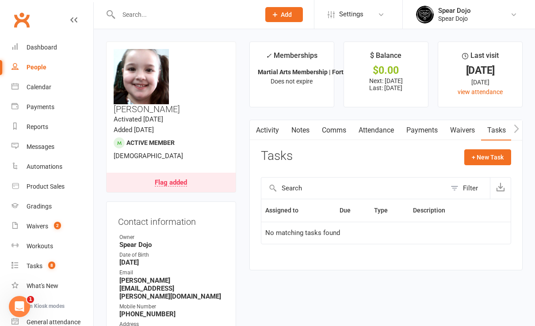
click at [428, 131] on link "Payments" at bounding box center [422, 130] width 44 height 20
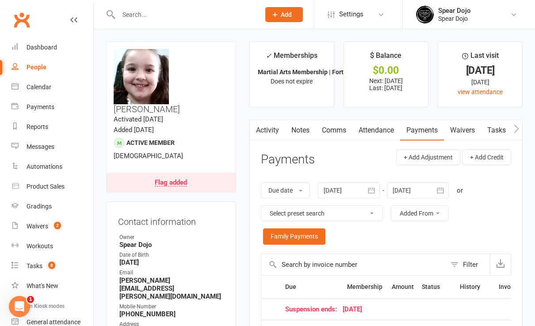
click at [497, 130] on link "Tasks" at bounding box center [496, 130] width 31 height 20
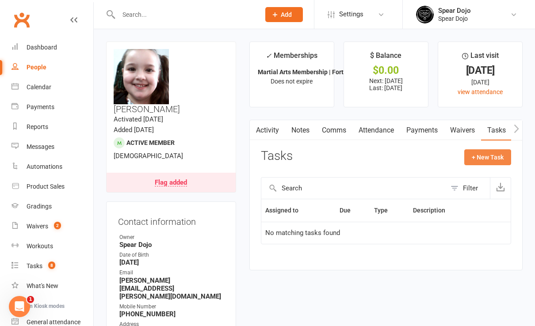
click at [491, 157] on button "+ New Task" at bounding box center [487, 157] width 47 height 16
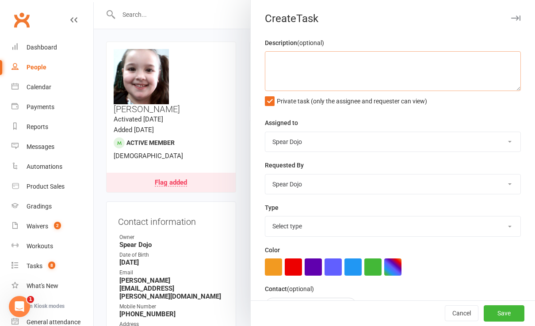
click at [268, 58] on textarea at bounding box center [393, 71] width 256 height 40
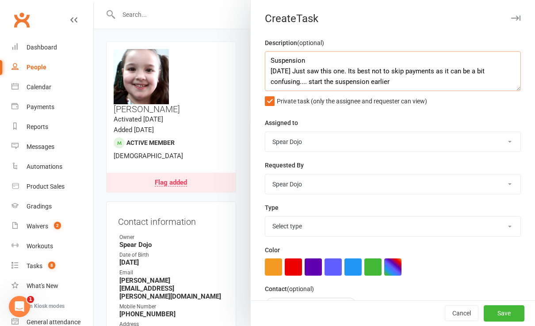
drag, startPoint x: 328, startPoint y: 82, endPoint x: 333, endPoint y: 80, distance: 5.2
click at [329, 82] on textarea "Suspension [DATE] Just saw this one. Its best not to skip payments as it can be…" at bounding box center [393, 71] width 256 height 40
click at [387, 81] on textarea "Suspension [DATE] Just saw this one. Its best not to skip payments as it can be…" at bounding box center [393, 71] width 256 height 40
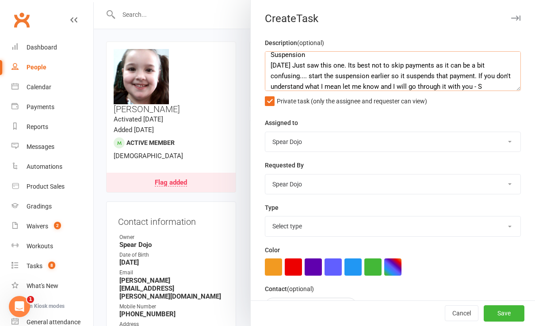
click at [495, 85] on textarea "Suspension [DATE] Just saw this one. Its best not to skip payments as it can be…" at bounding box center [393, 71] width 256 height 40
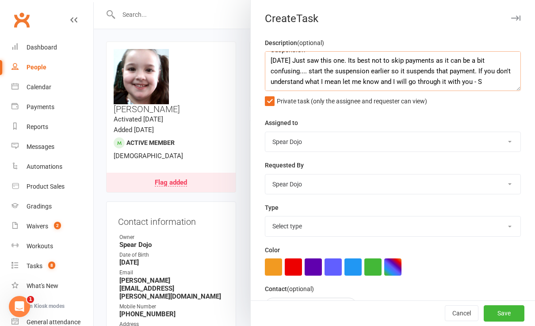
scroll to position [21, 0]
click at [299, 227] on select "Select type 1-month voucher 7-day vip pass Admin Admin - [PERSON_NAME] Admin - …" at bounding box center [392, 226] width 255 height 19
click at [265, 217] on select "Select type 1-month voucher 7-day vip pass Admin Admin - [PERSON_NAME] Admin - …" at bounding box center [392, 226] width 255 height 19
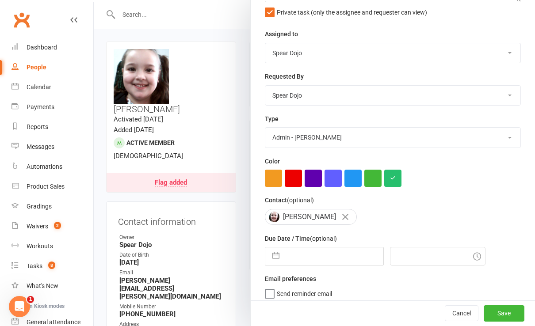
scroll to position [91, 0]
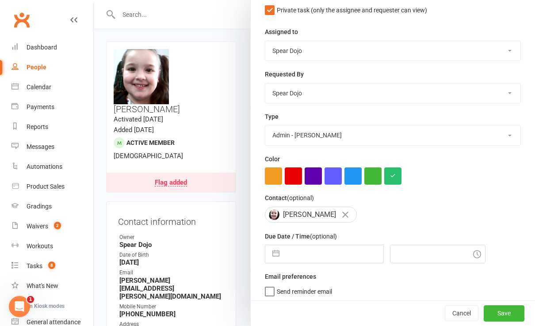
click at [268, 253] on button "button" at bounding box center [276, 254] width 16 height 18
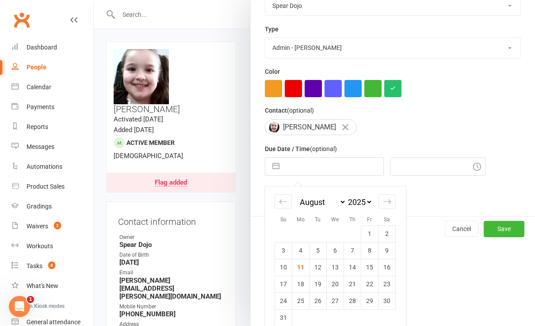
scroll to position [187, 0]
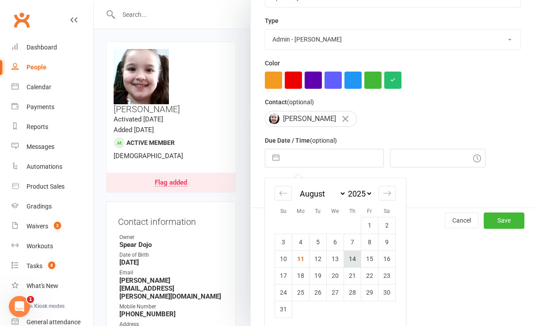
click at [344, 257] on td "14" at bounding box center [352, 259] width 17 height 17
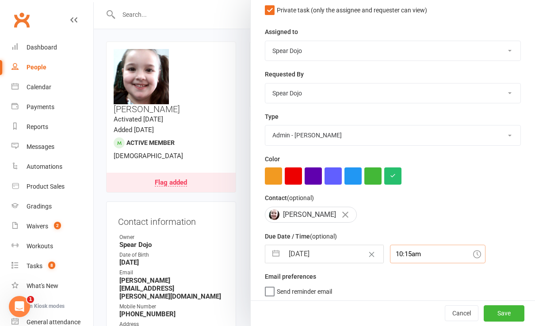
scroll to position [115, 0]
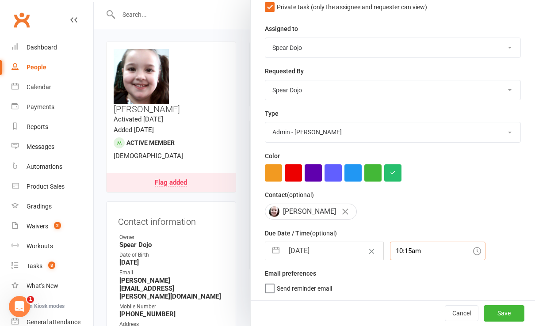
click at [405, 251] on div "10:15am" at bounding box center [438, 251] width 96 height 19
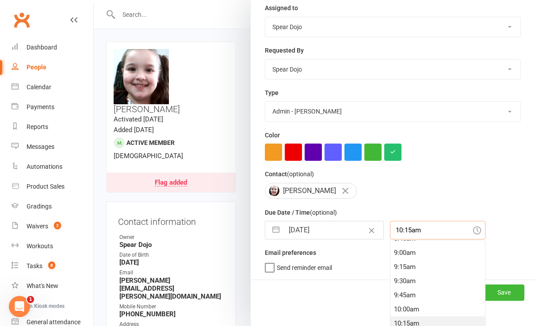
scroll to position [448, 0]
click at [390, 249] on div "8:00am" at bounding box center [437, 252] width 95 height 14
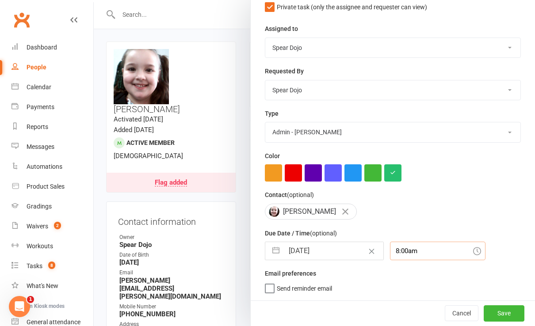
scroll to position [91, 0]
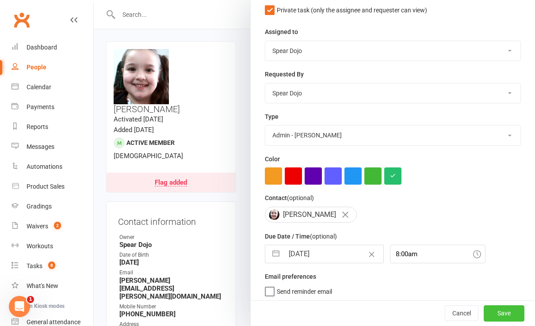
click at [495, 312] on button "Save" at bounding box center [504, 314] width 41 height 16
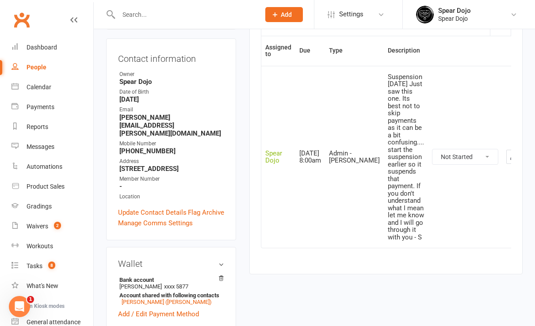
scroll to position [177, 0]
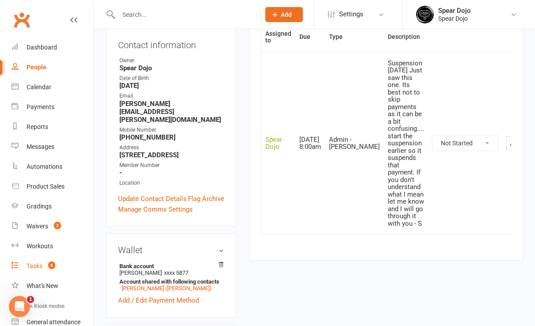
click at [37, 267] on div "Tasks" at bounding box center [35, 266] width 16 height 7
